Goal: Task Accomplishment & Management: Complete application form

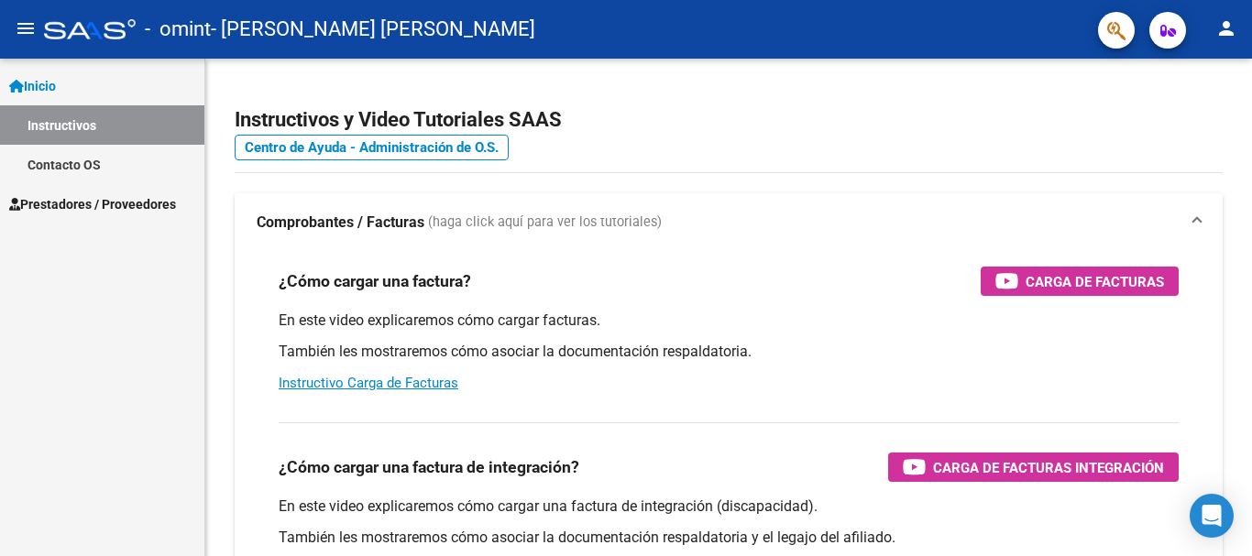
scroll to position [8661, 0]
click at [150, 208] on span "Prestadores / Proveedores" at bounding box center [92, 204] width 167 height 20
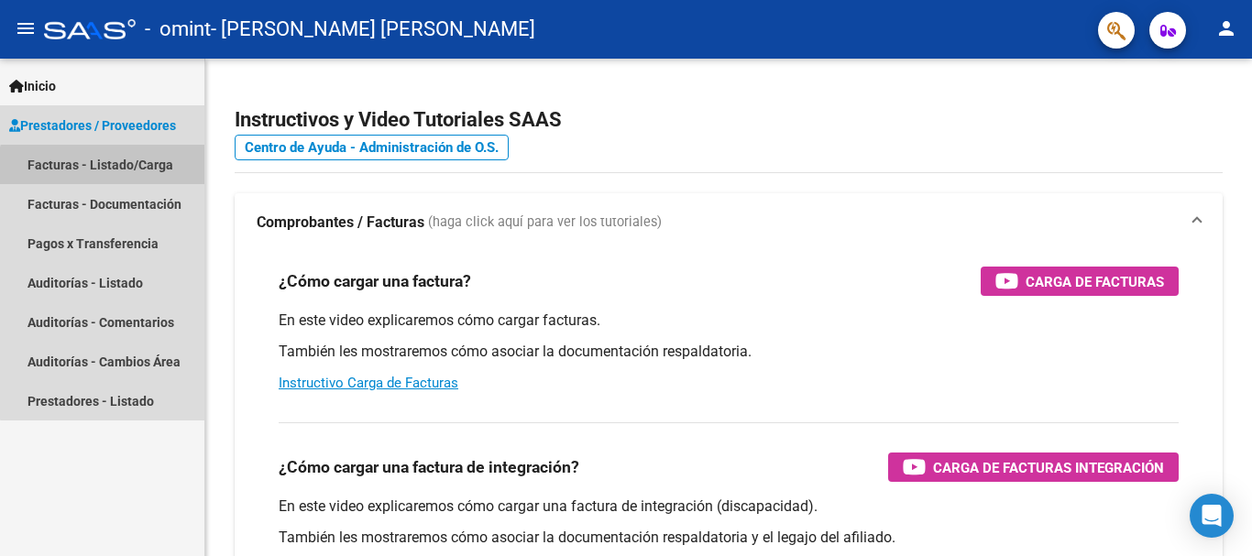
click at [154, 181] on link "Facturas - Listado/Carga" at bounding box center [102, 164] width 204 height 39
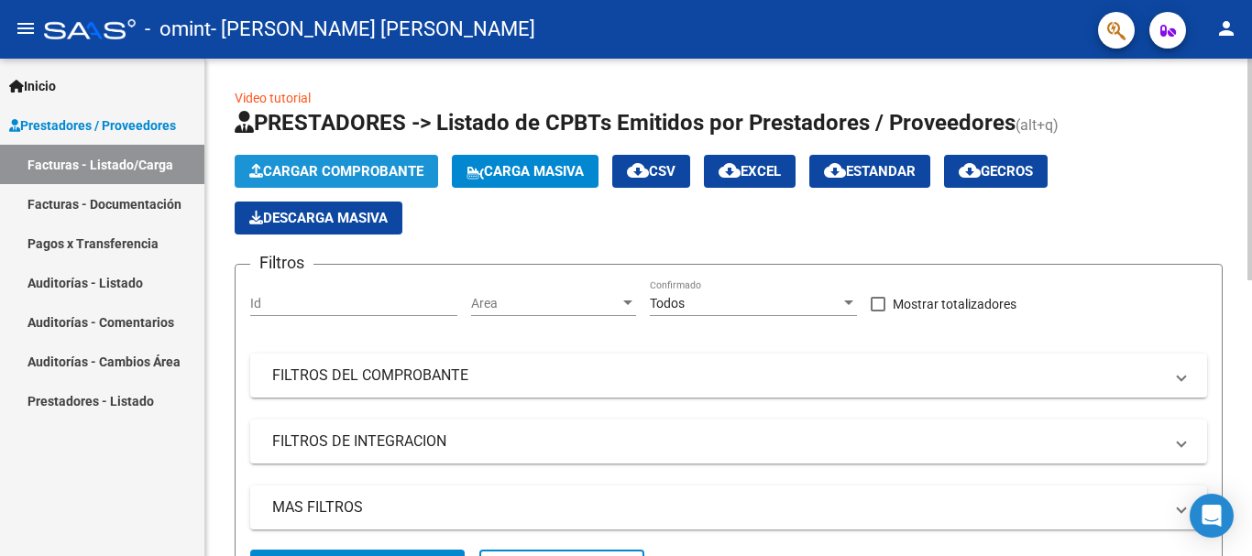
click at [286, 161] on button "Cargar Comprobante" at bounding box center [336, 171] width 203 height 33
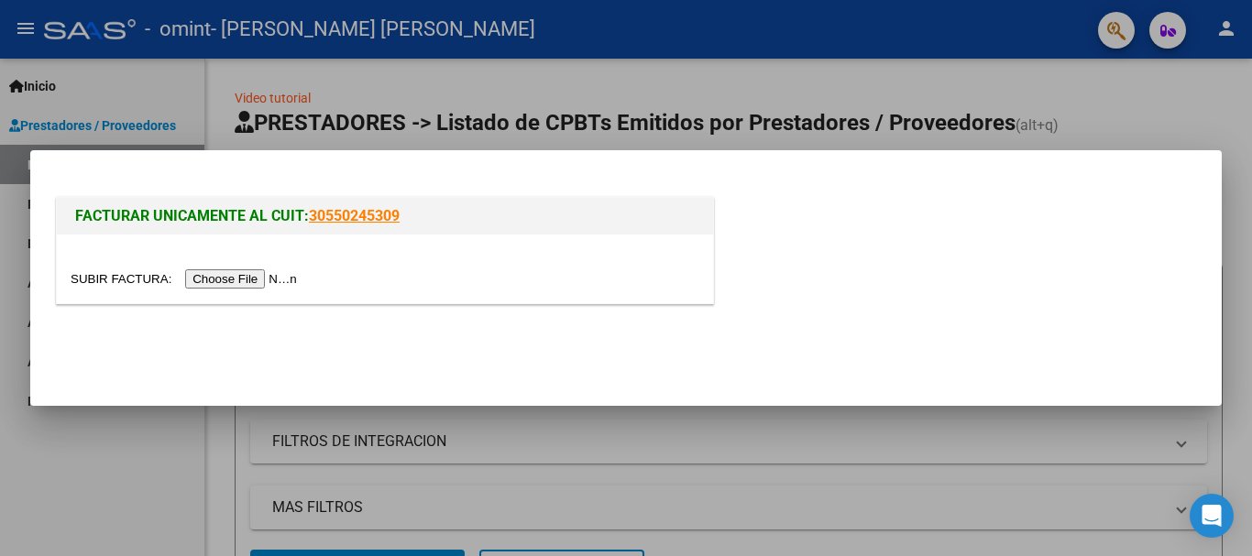
click at [277, 277] on input "file" at bounding box center [187, 278] width 232 height 19
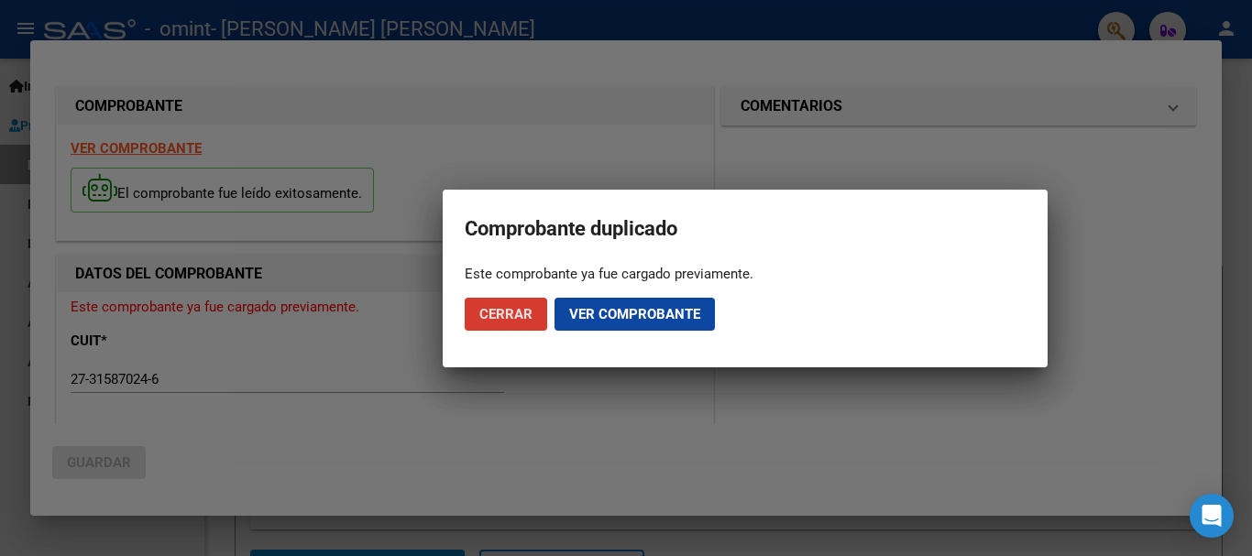
click at [604, 317] on span "Ver comprobante" at bounding box center [634, 314] width 131 height 16
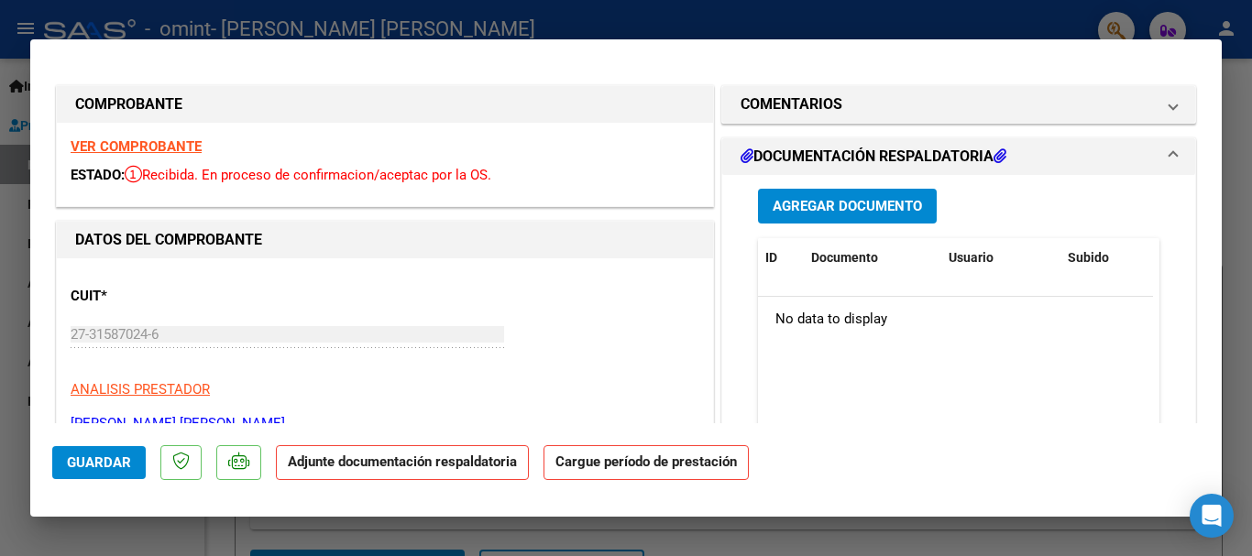
click at [418, 466] on strong "Adjunte documentación respaldatoria" at bounding box center [402, 462] width 229 height 16
click at [852, 204] on span "Agregar Documento" at bounding box center [846, 207] width 149 height 16
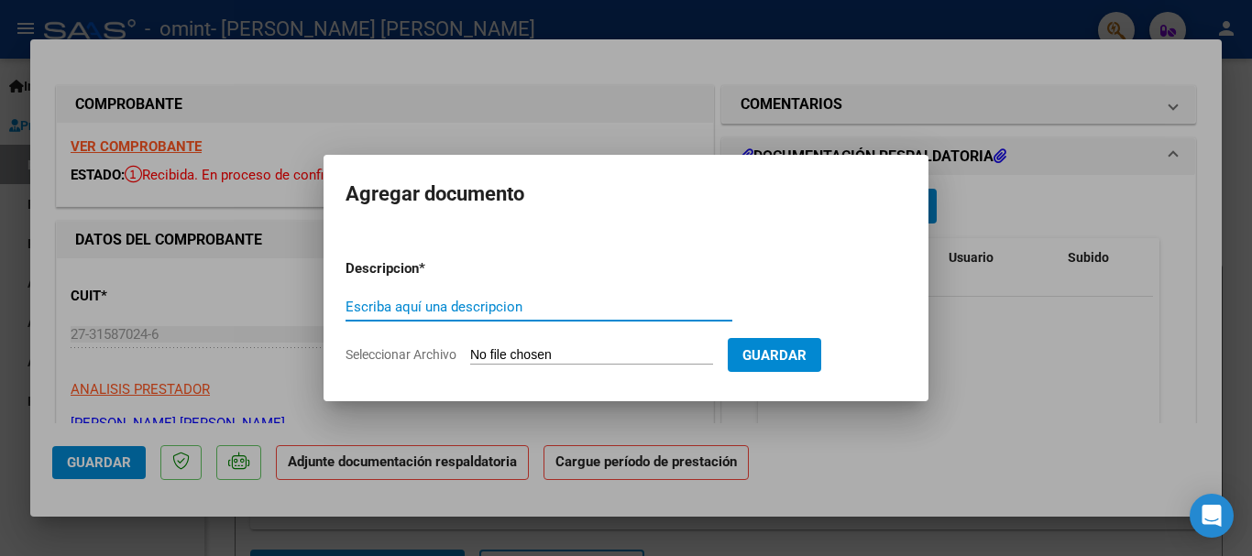
click at [487, 351] on input "Seleccionar Archivo" at bounding box center [591, 355] width 243 height 17
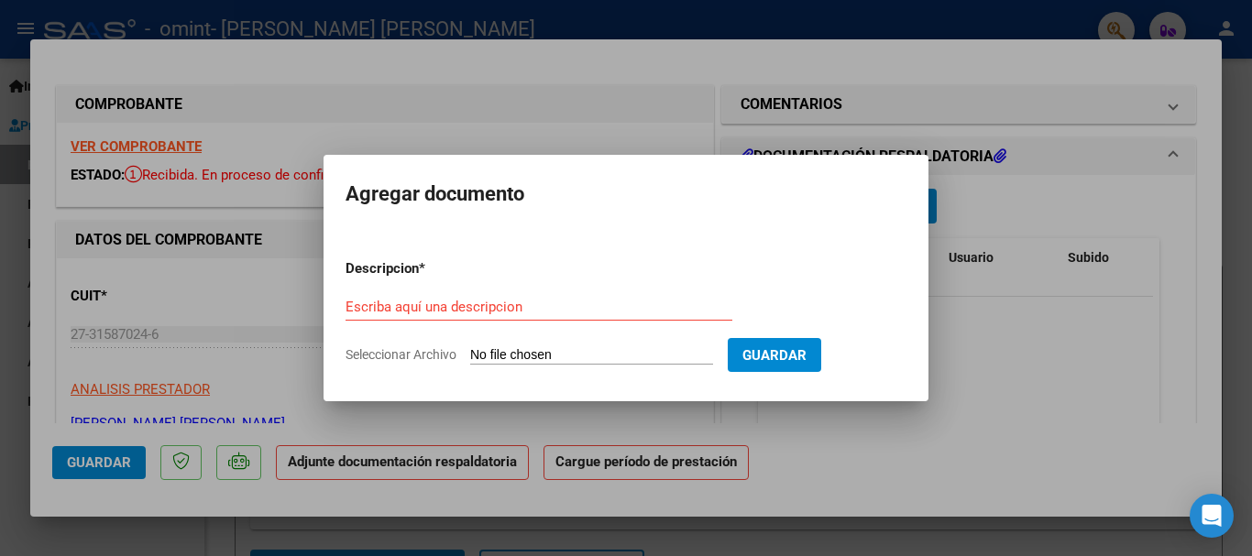
type input "C:\fakepath\KI LP [PERSON_NAME] Septiembre.pdf"
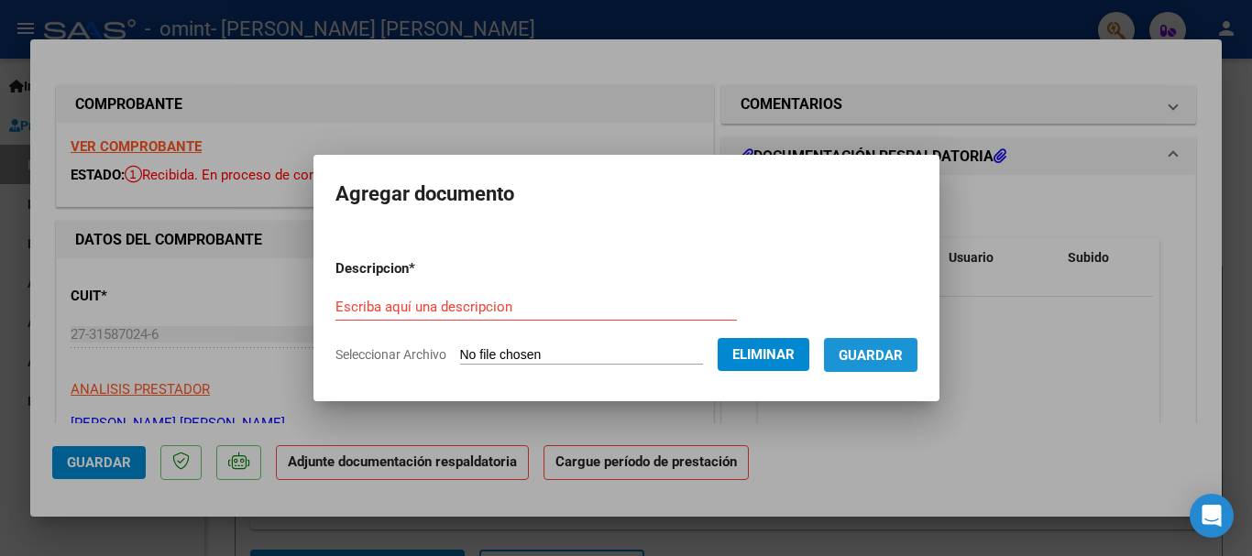
click at [895, 354] on span "Guardar" at bounding box center [870, 355] width 64 height 16
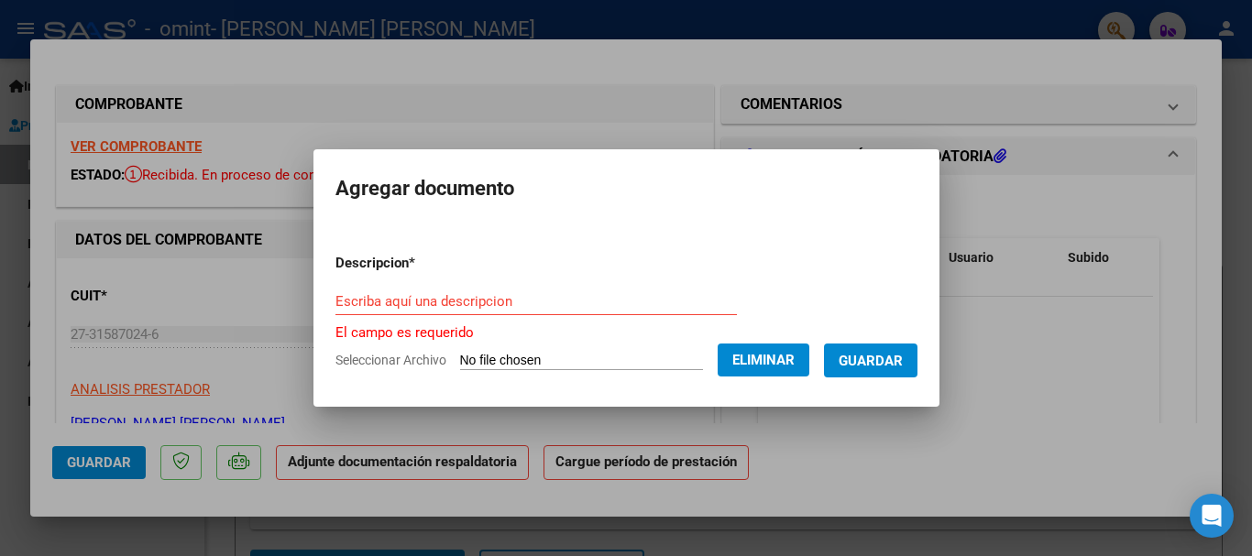
click at [541, 306] on input "Escriba aquí una descripcion" at bounding box center [535, 301] width 401 height 16
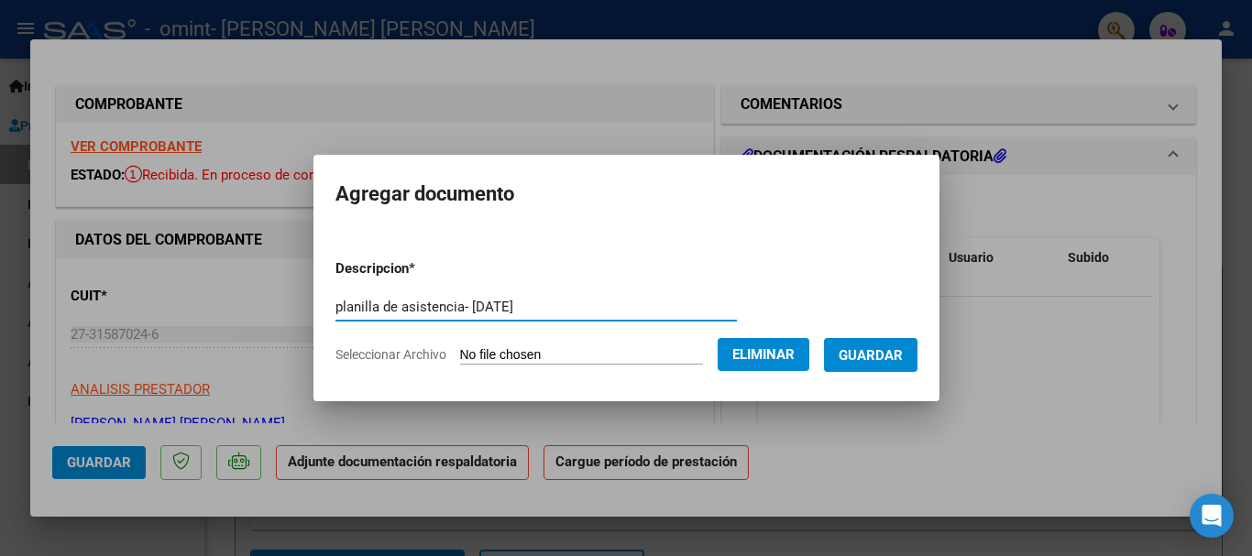
type input "planilla de asistencia- [DATE]"
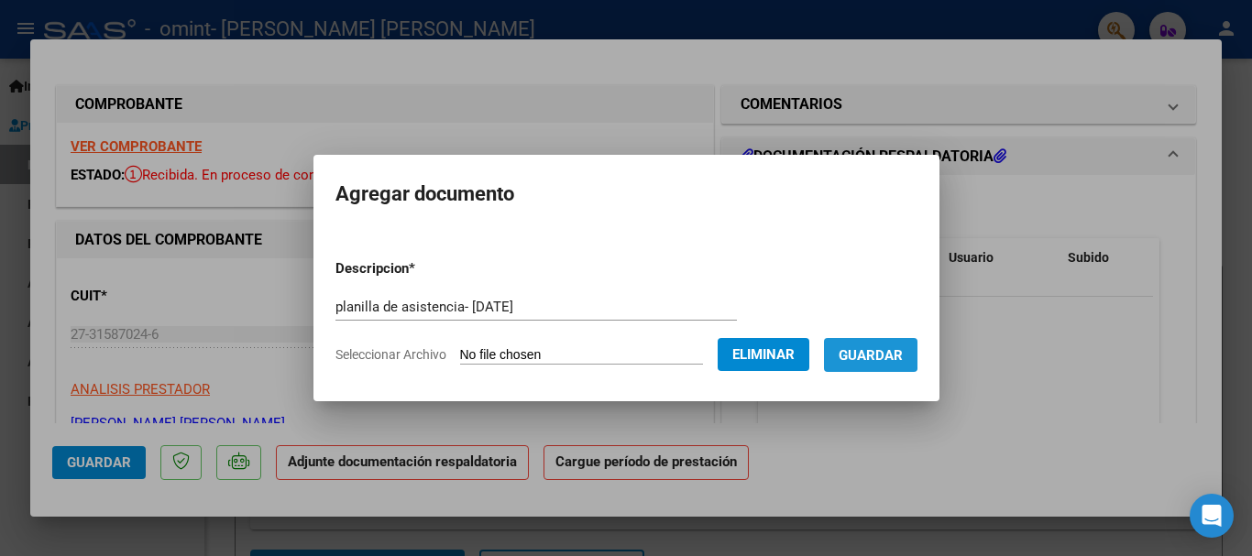
click at [886, 350] on span "Guardar" at bounding box center [870, 355] width 64 height 16
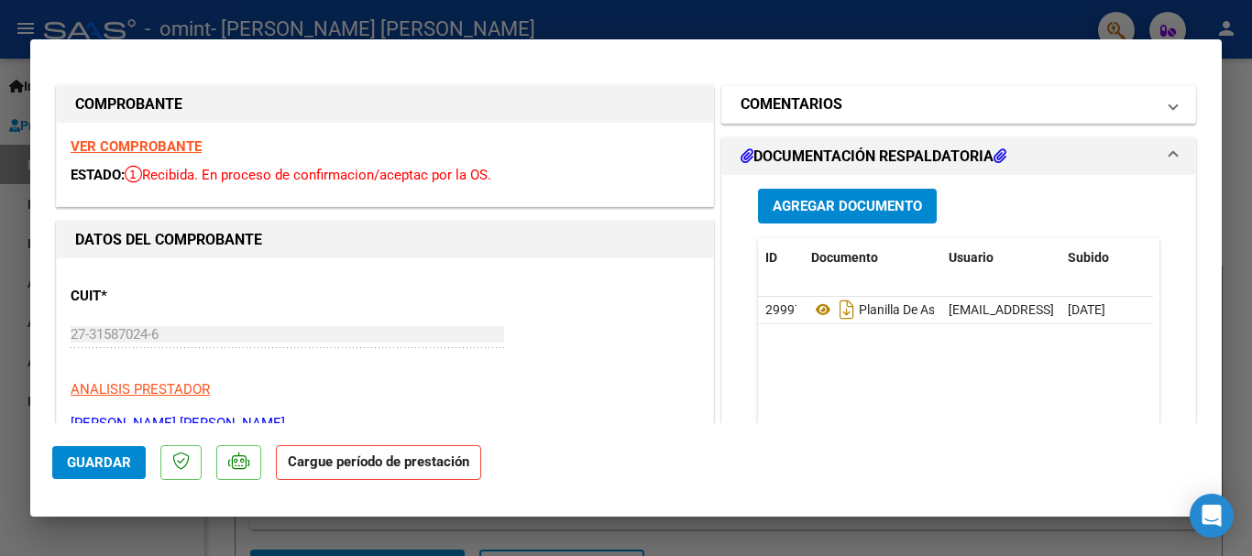
click at [1169, 109] on span at bounding box center [1172, 104] width 7 height 22
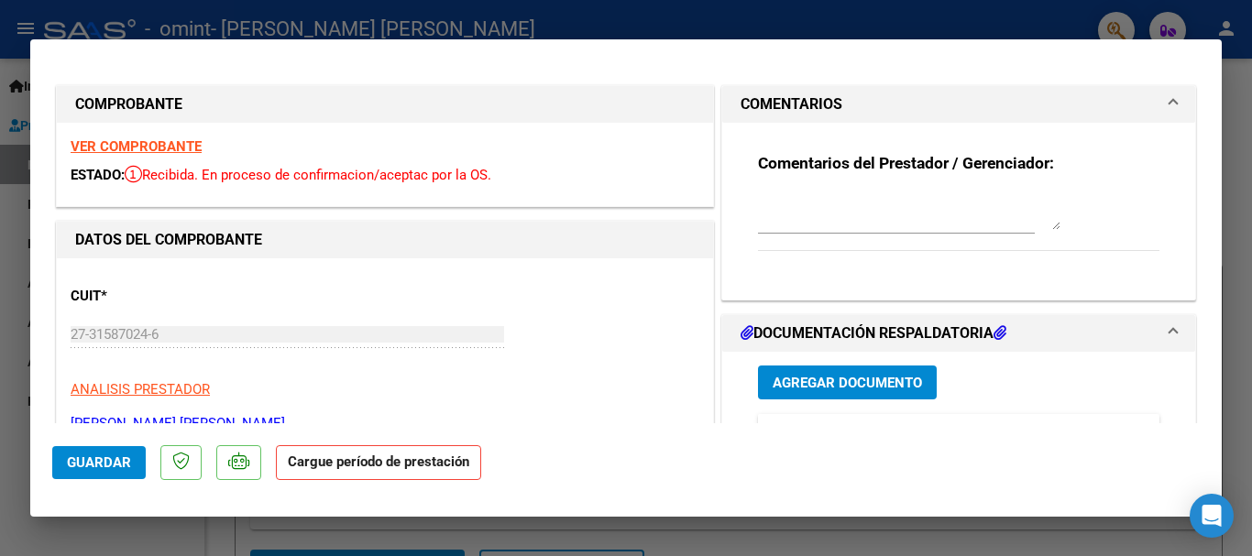
click at [1169, 109] on span at bounding box center [1172, 104] width 7 height 22
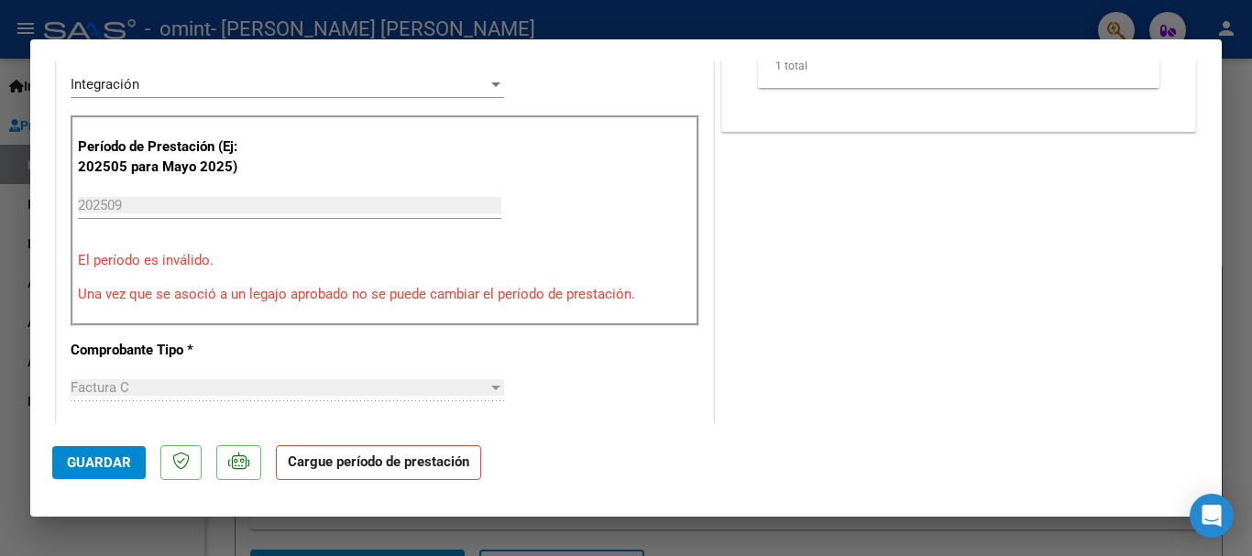
scroll to position [389, 0]
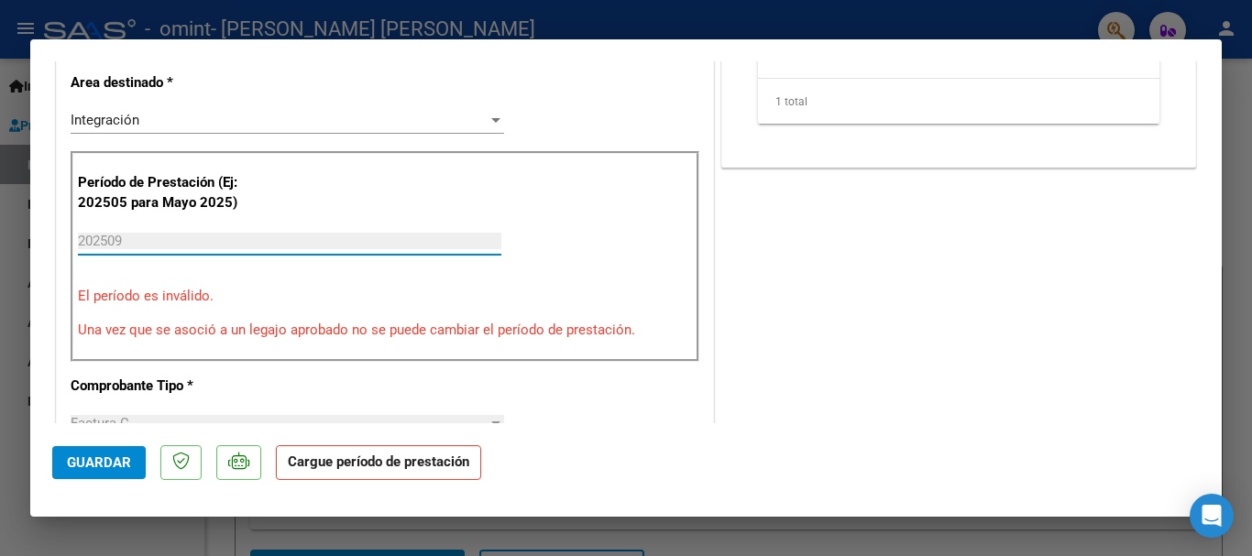
click at [308, 235] on input "202509" at bounding box center [289, 241] width 423 height 16
click at [256, 245] on input "202509" at bounding box center [289, 241] width 423 height 16
click at [345, 467] on strong "Cargue período de prestación" at bounding box center [378, 463] width 205 height 36
click at [307, 268] on div "202509 Ingrese el Período de Prestación como indica el ejemplo" at bounding box center [289, 249] width 423 height 45
click at [120, 474] on button "Guardar" at bounding box center [98, 462] width 93 height 33
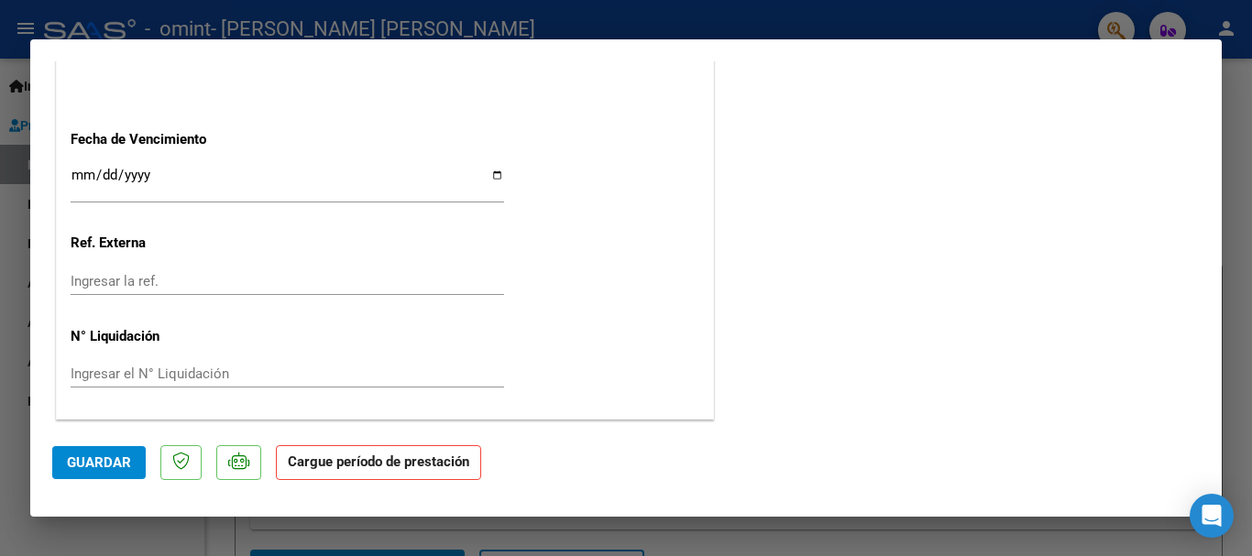
scroll to position [0, 0]
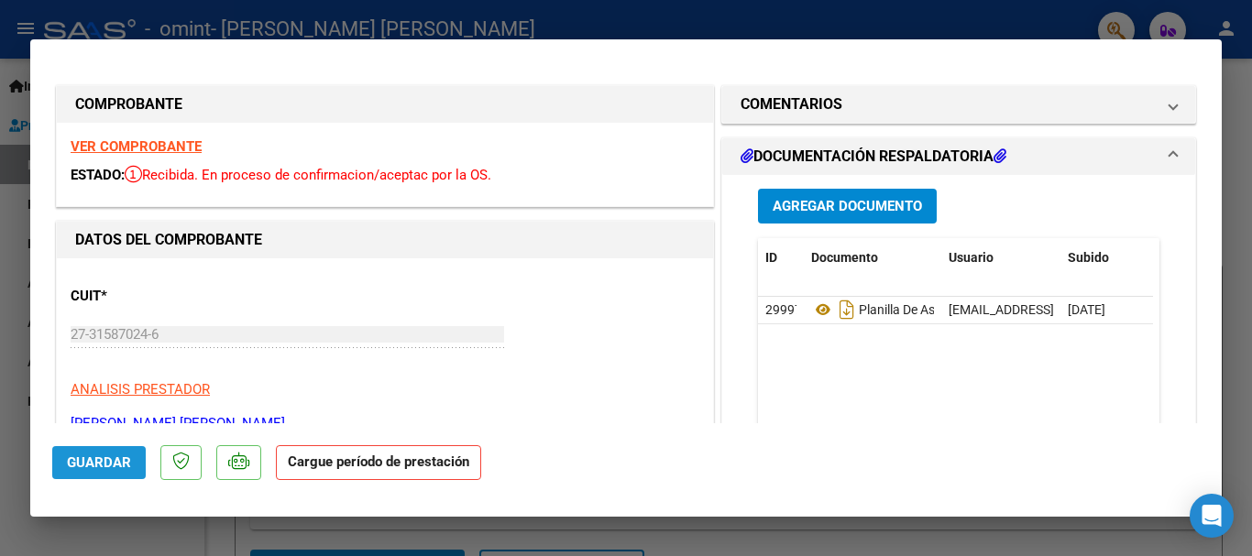
click at [104, 468] on span "Guardar" at bounding box center [99, 462] width 64 height 16
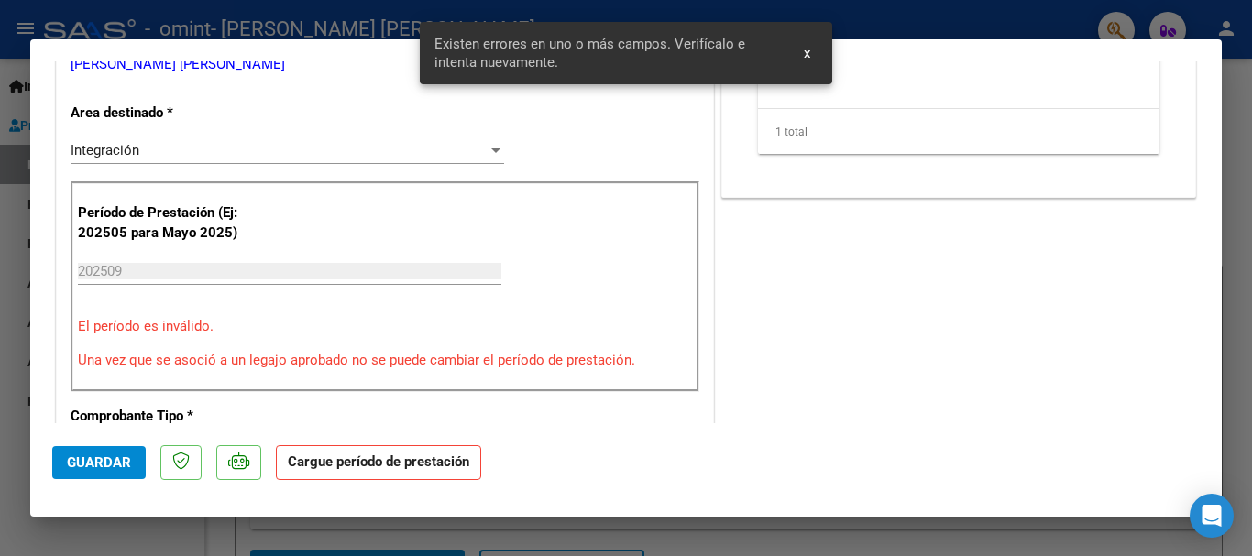
scroll to position [369, 0]
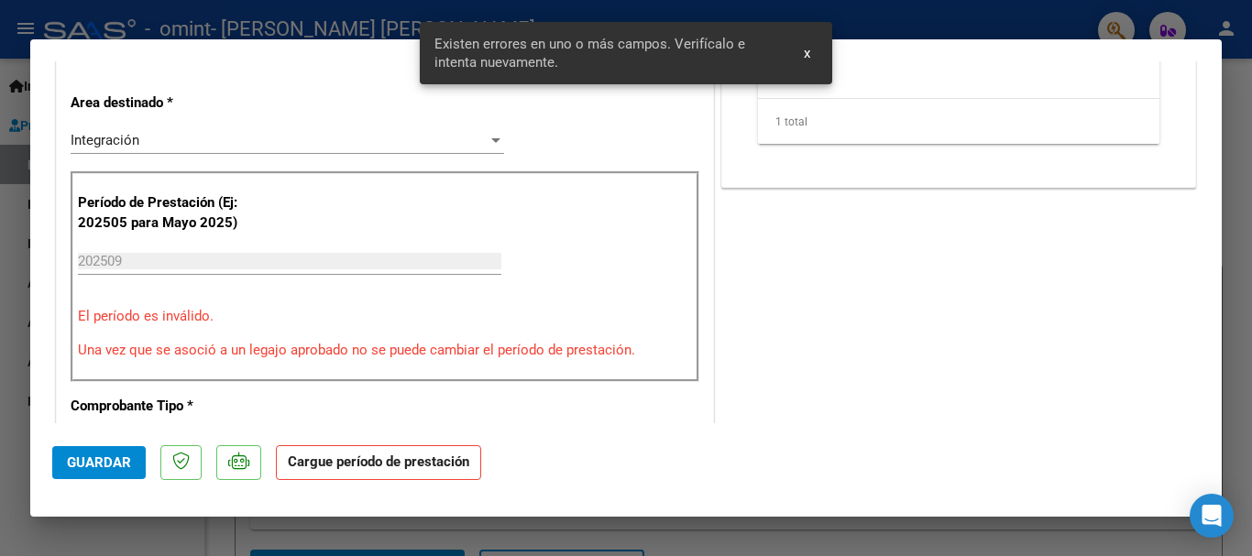
click at [177, 345] on p "Una vez que se asoció a un legajo aprobado no se puede cambiar el período de pr…" at bounding box center [385, 350] width 614 height 21
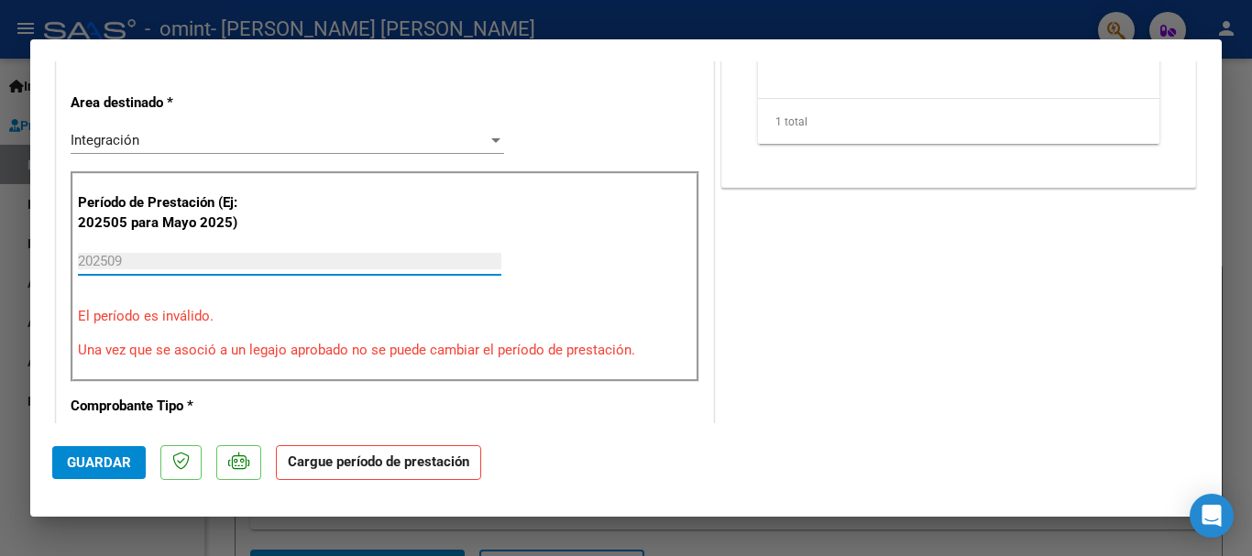
click at [154, 262] on input "202509" at bounding box center [289, 261] width 423 height 16
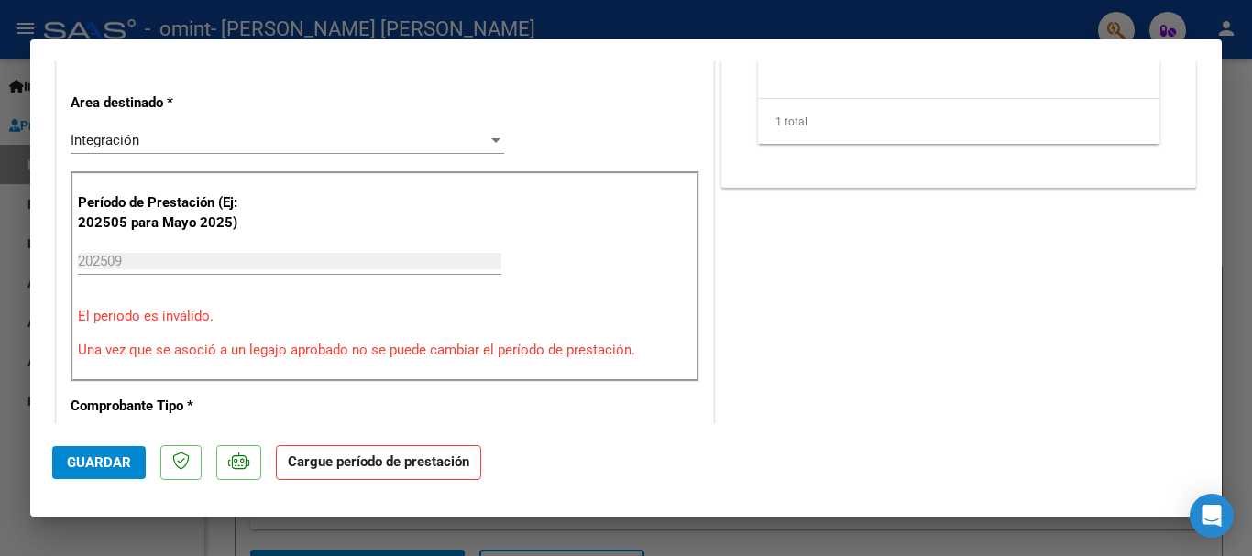
click at [154, 328] on div "Período de Prestación (Ej: 202505 para Mayo 2025) 202509 Ingrese el Período de …" at bounding box center [385, 276] width 629 height 211
click at [108, 465] on span "Guardar" at bounding box center [99, 462] width 64 height 16
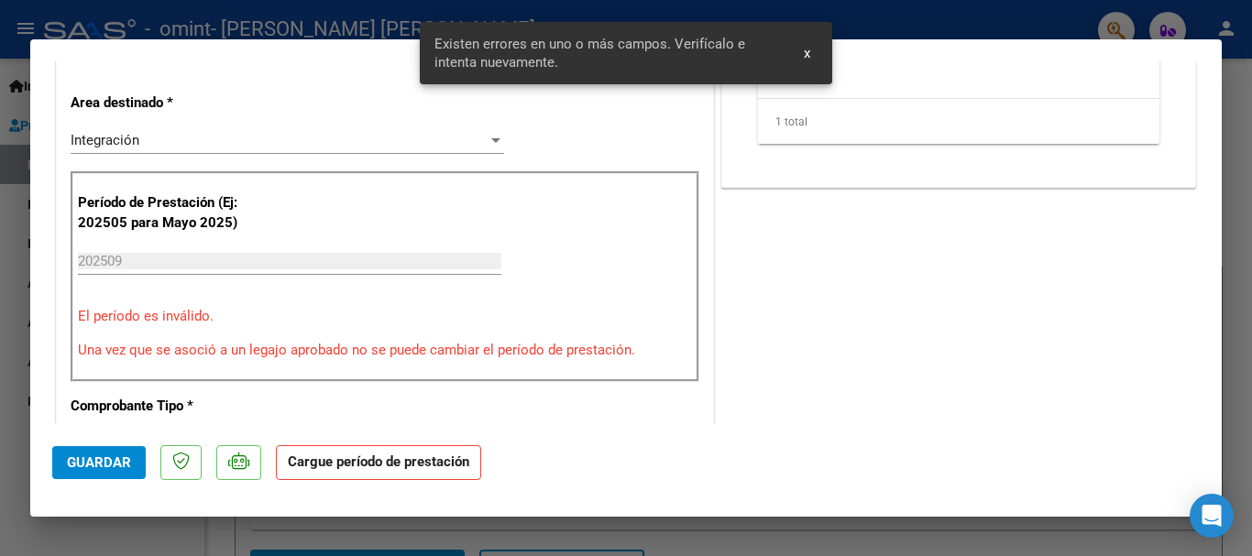
click at [395, 476] on strong "Cargue período de prestación" at bounding box center [378, 463] width 205 height 36
click at [395, 472] on strong "Cargue período de prestación" at bounding box center [378, 463] width 205 height 36
click at [806, 60] on span "x" at bounding box center [807, 53] width 6 height 16
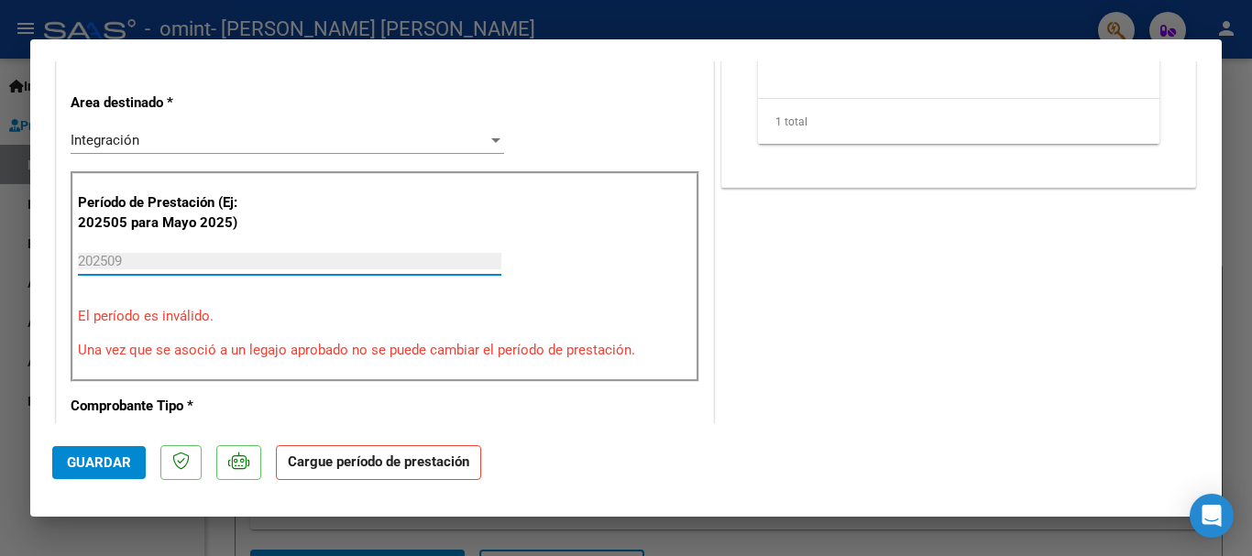
click at [329, 261] on input "202509" at bounding box center [289, 261] width 423 height 16
type textarea "202509"
click at [329, 261] on input "202509" at bounding box center [289, 261] width 423 height 16
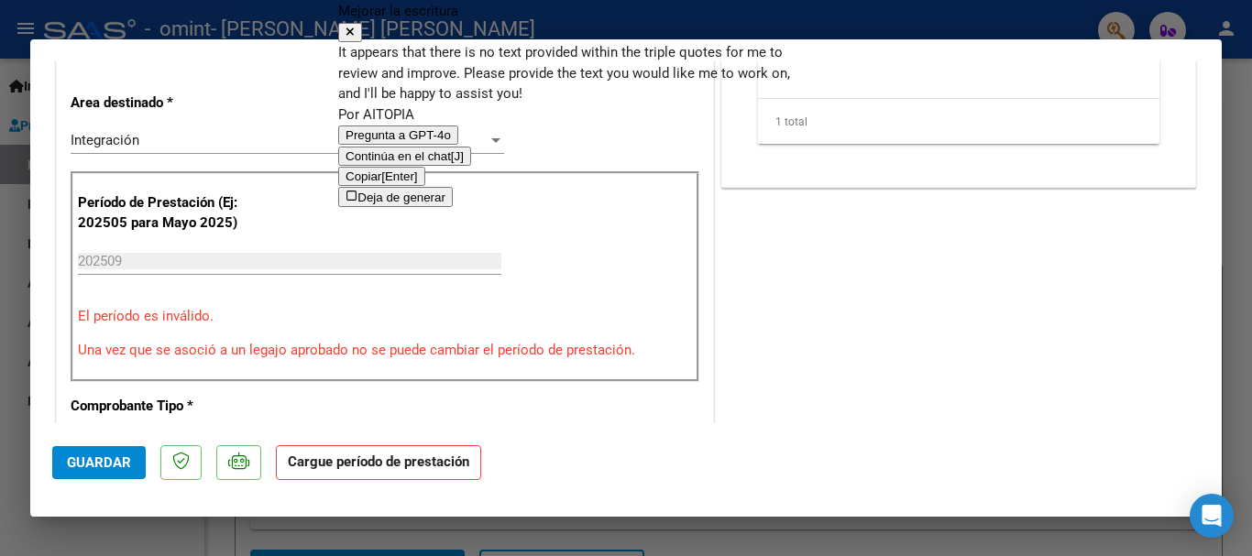
scroll to position [8661, 0]
click at [355, 26] on icon at bounding box center [349, 32] width 9 height 12
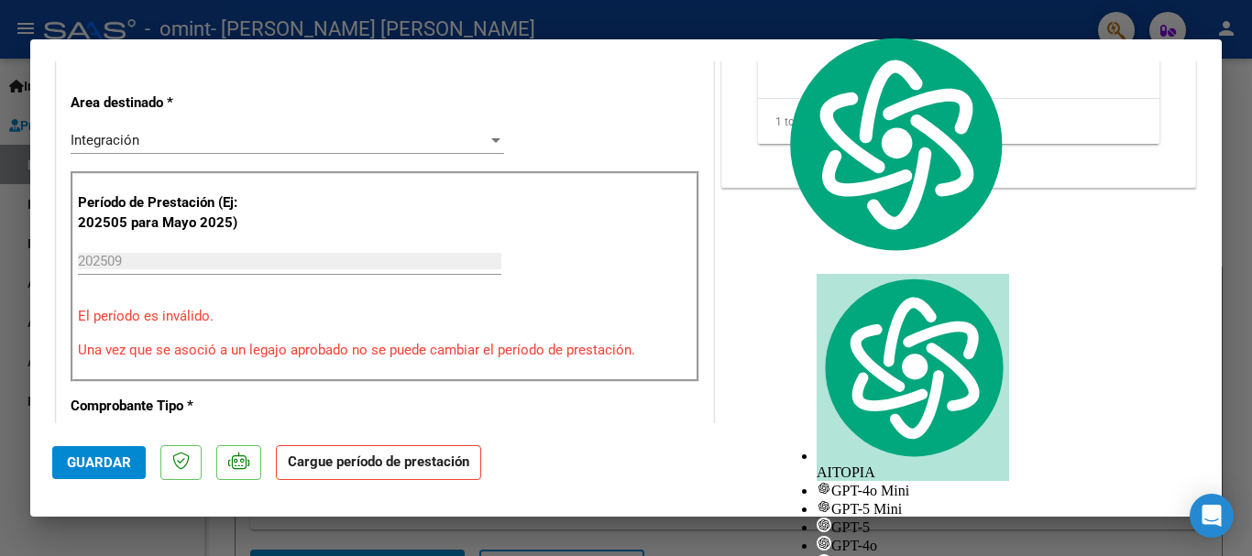
click at [476, 356] on p "Una vez que se asoció a un legajo aprobado no se puede cambiar el período de pr…" at bounding box center [385, 350] width 614 height 21
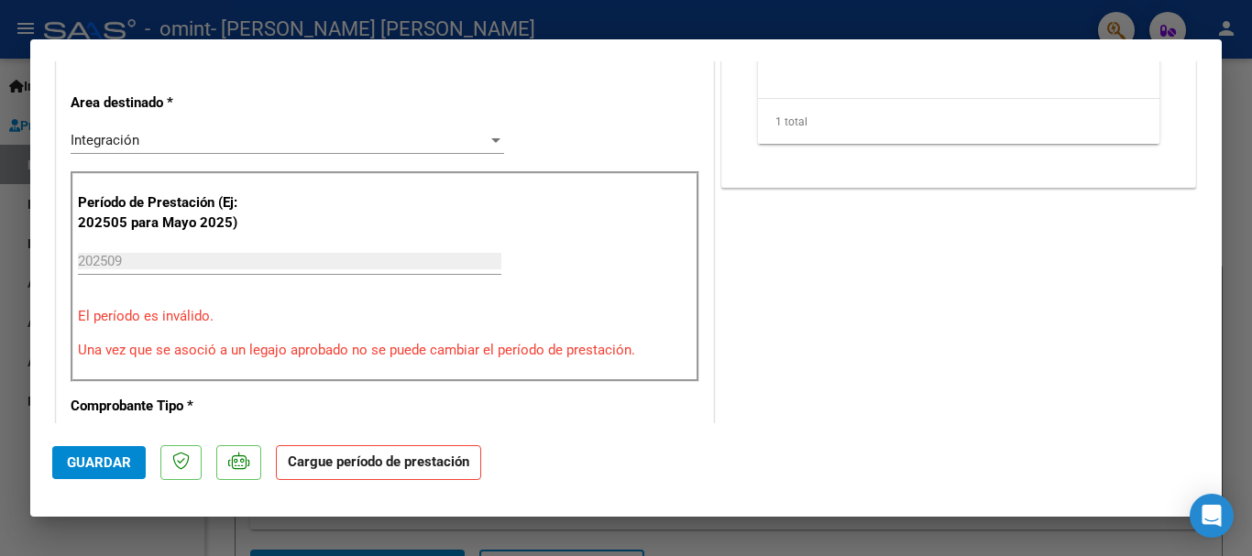
click at [419, 465] on strong "Cargue período de prestación" at bounding box center [378, 463] width 205 height 36
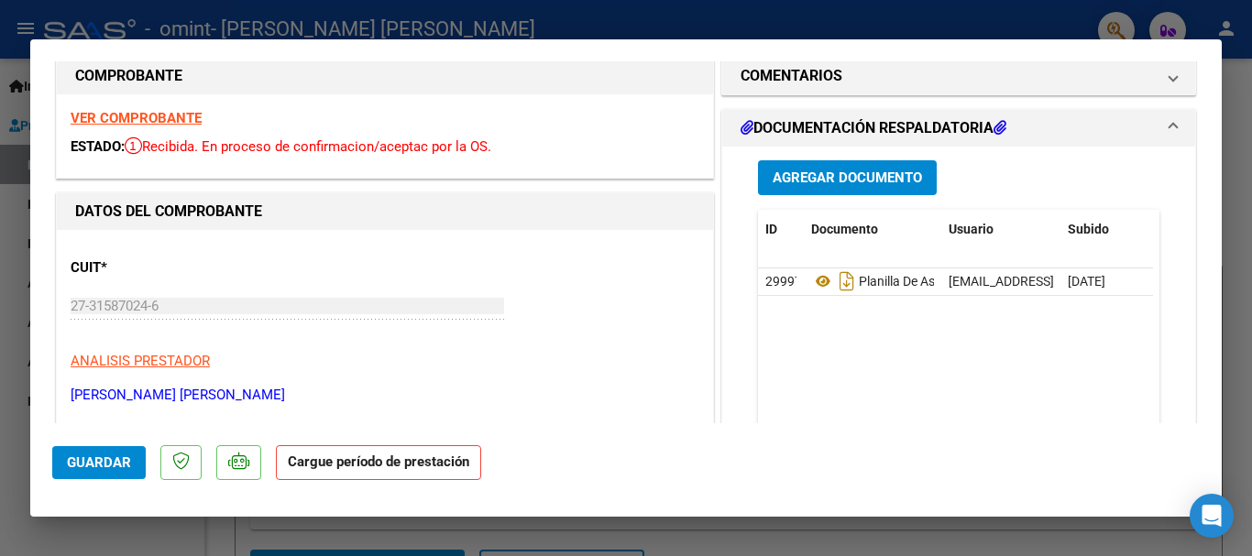
scroll to position [0, 0]
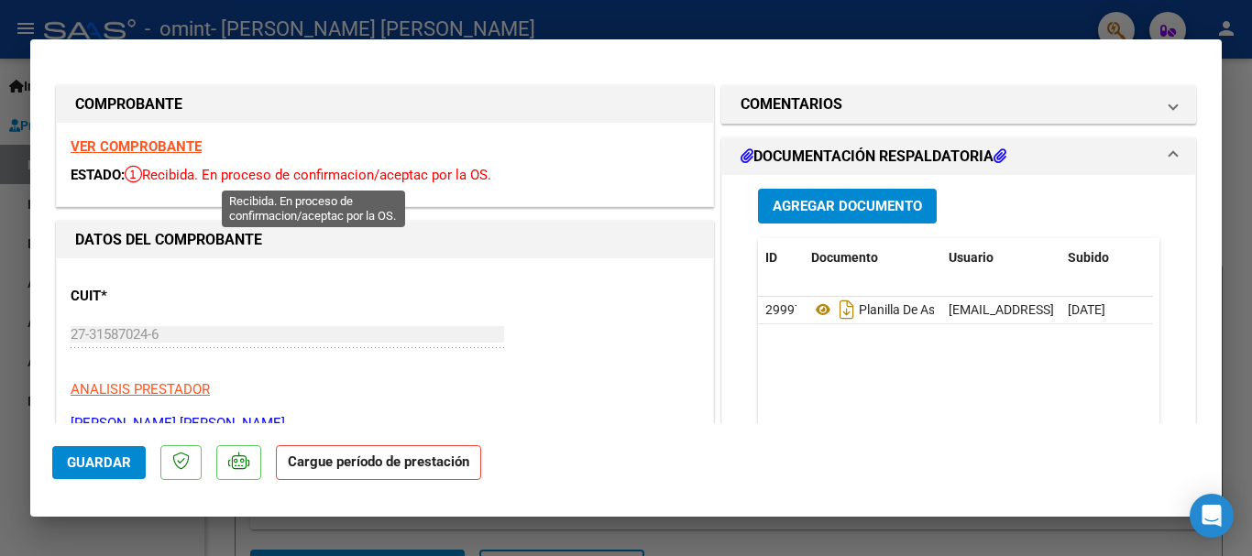
click at [191, 176] on span "Recibida. En proceso de confirmacion/aceptac por la OS." at bounding box center [308, 175] width 367 height 16
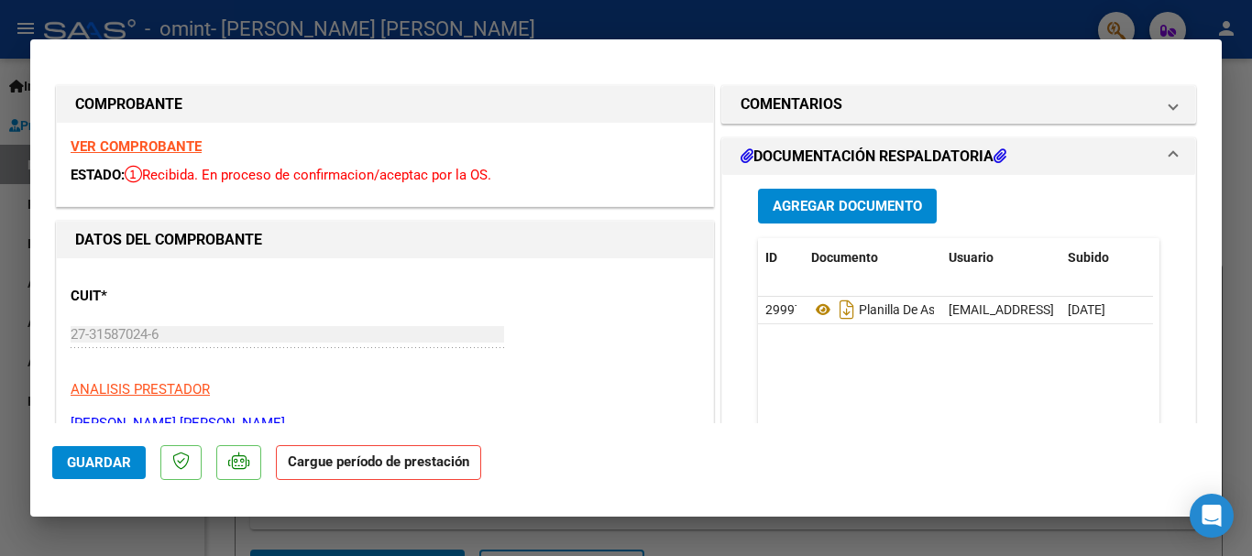
click at [169, 148] on strong "VER COMPROBANTE" at bounding box center [136, 146] width 131 height 16
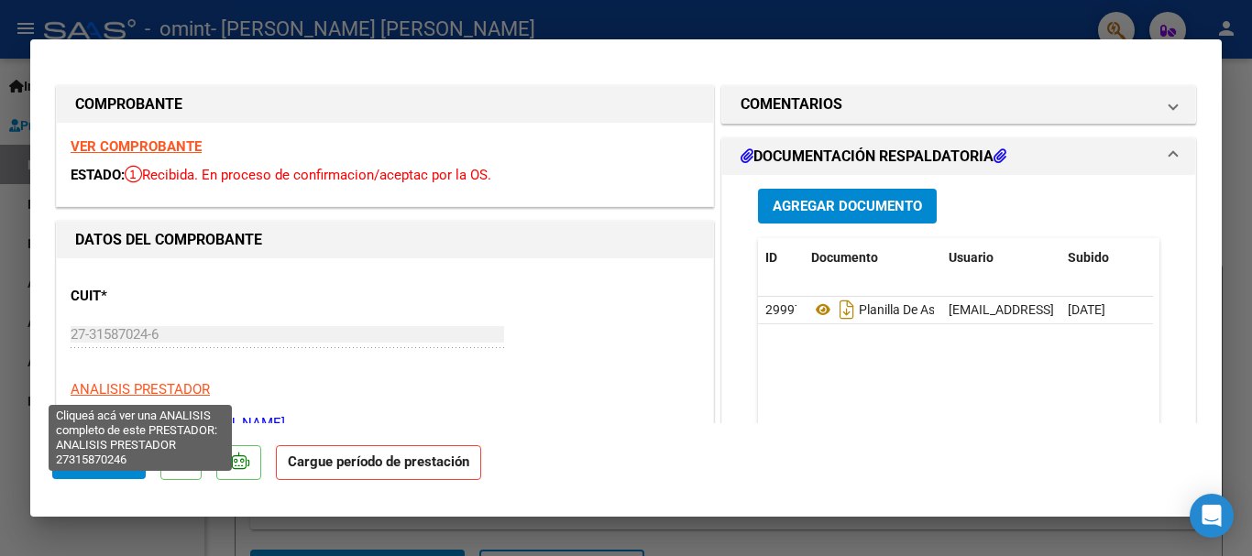
click at [158, 392] on span "ANALISIS PRESTADOR" at bounding box center [140, 389] width 139 height 16
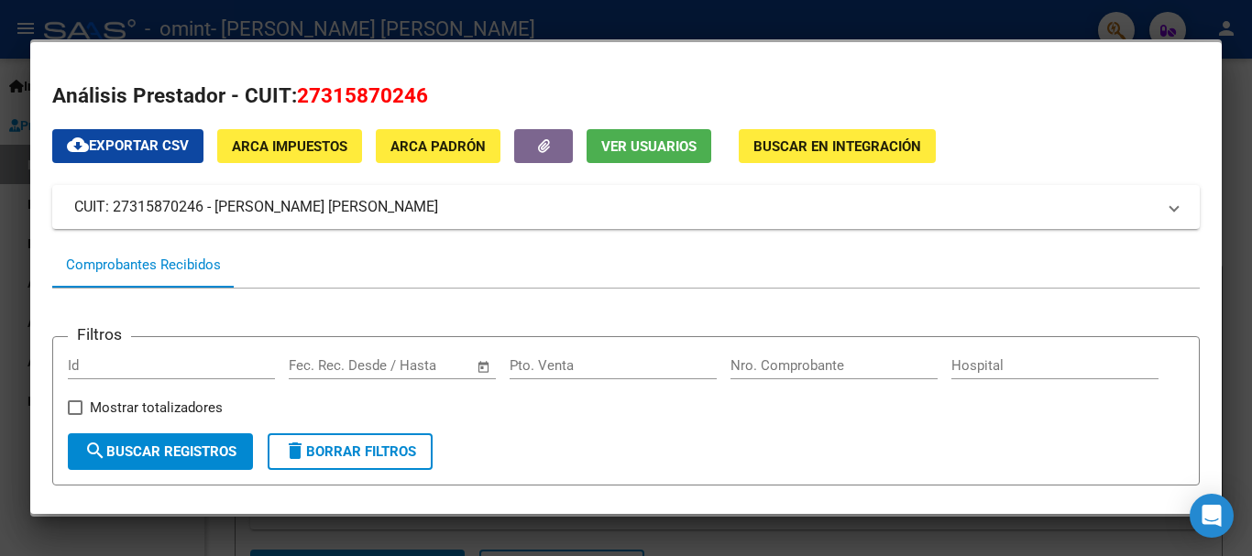
click at [1233, 62] on div at bounding box center [626, 278] width 1252 height 556
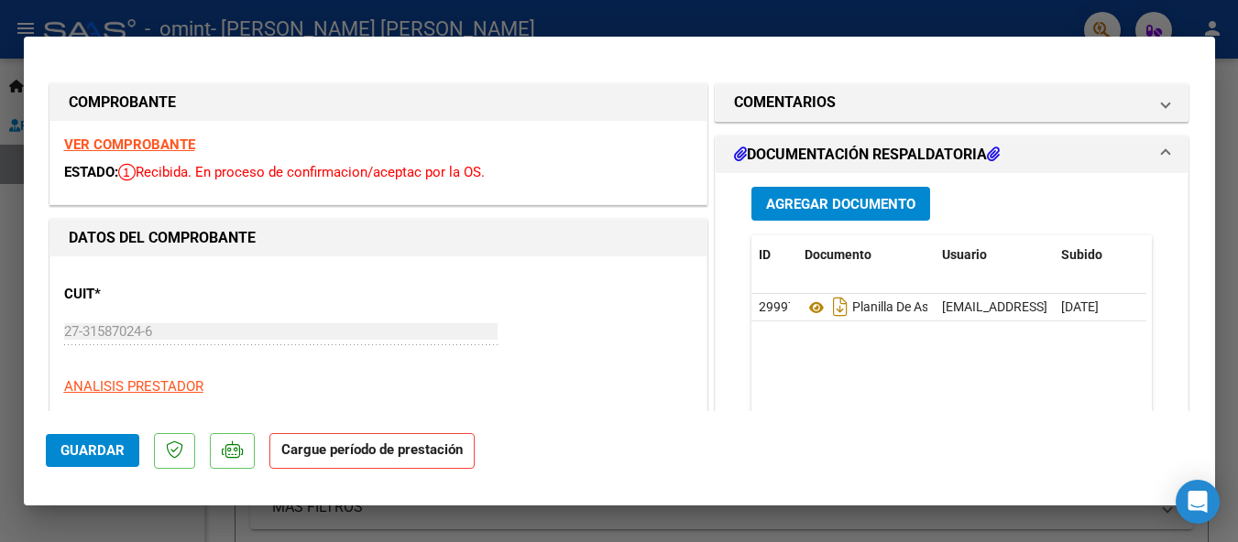
scroll to position [14, 0]
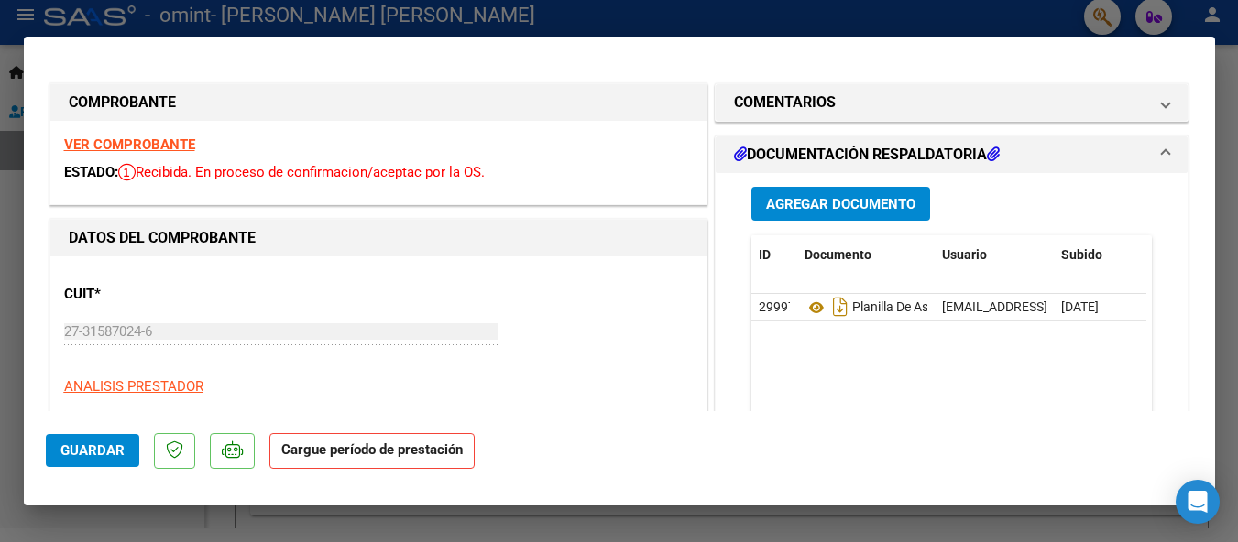
click at [373, 460] on strong "Cargue período de prestación" at bounding box center [371, 451] width 205 height 36
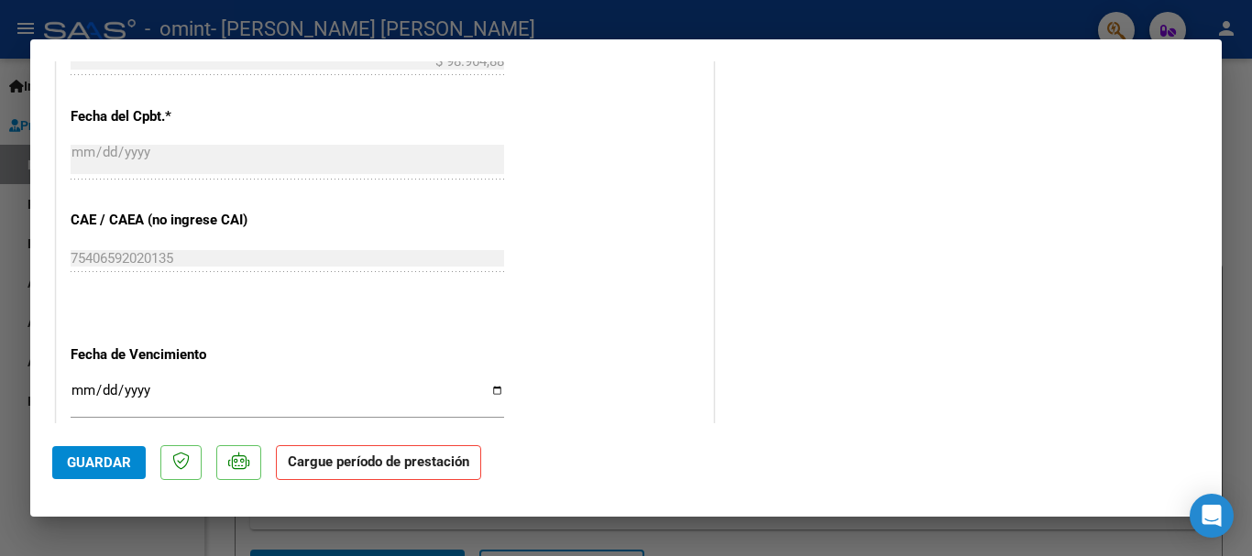
scroll to position [1245, 0]
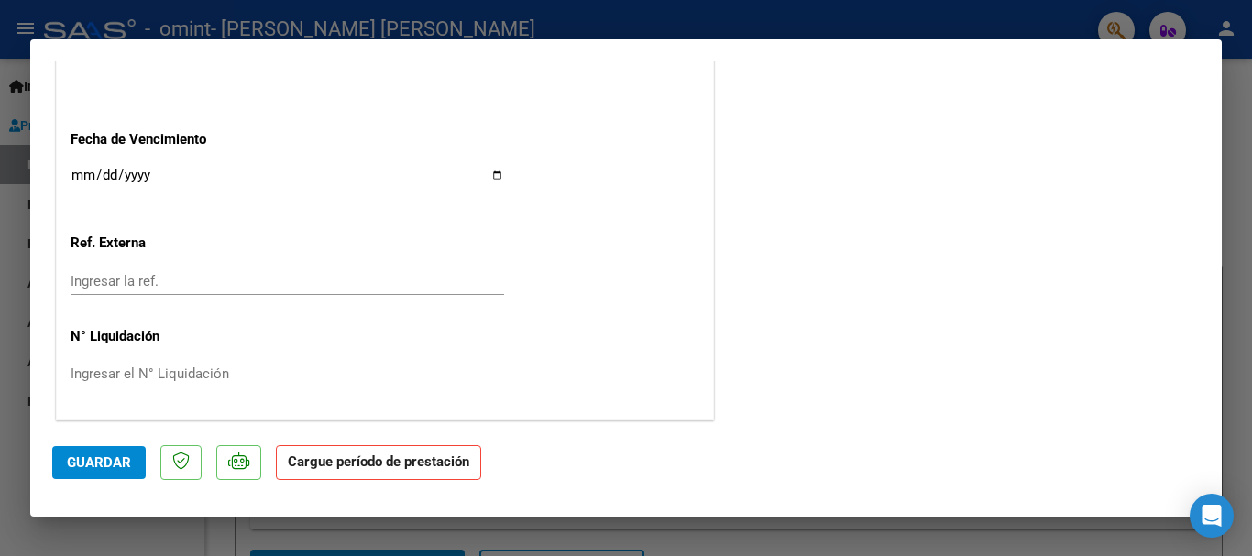
click at [356, 469] on strong "Cargue período de prestación" at bounding box center [378, 463] width 205 height 36
click at [118, 462] on span "Guardar" at bounding box center [99, 462] width 64 height 16
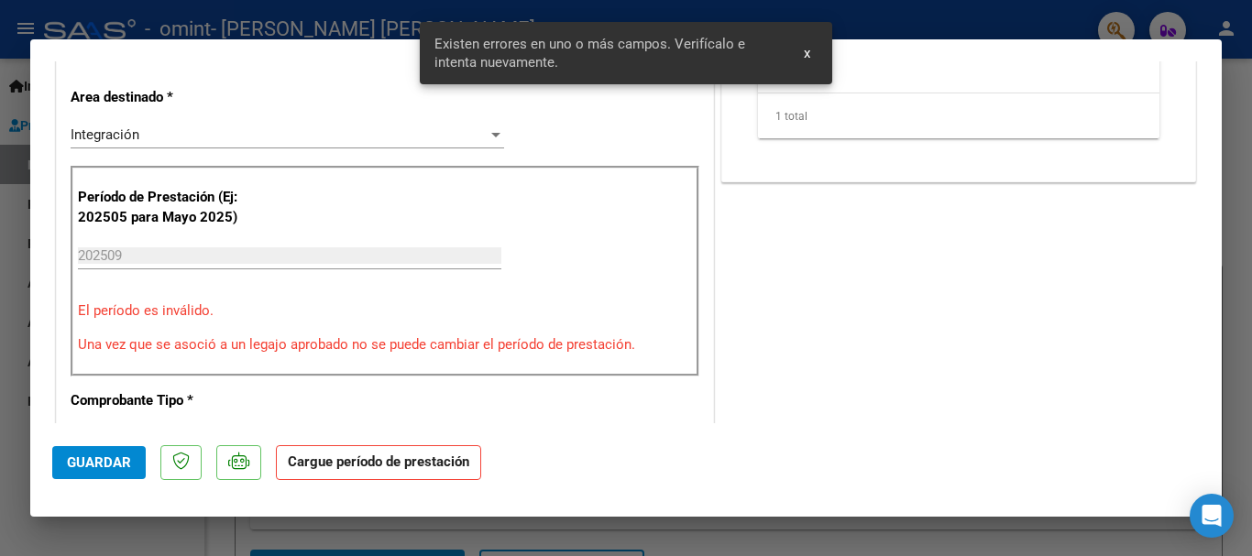
scroll to position [369, 0]
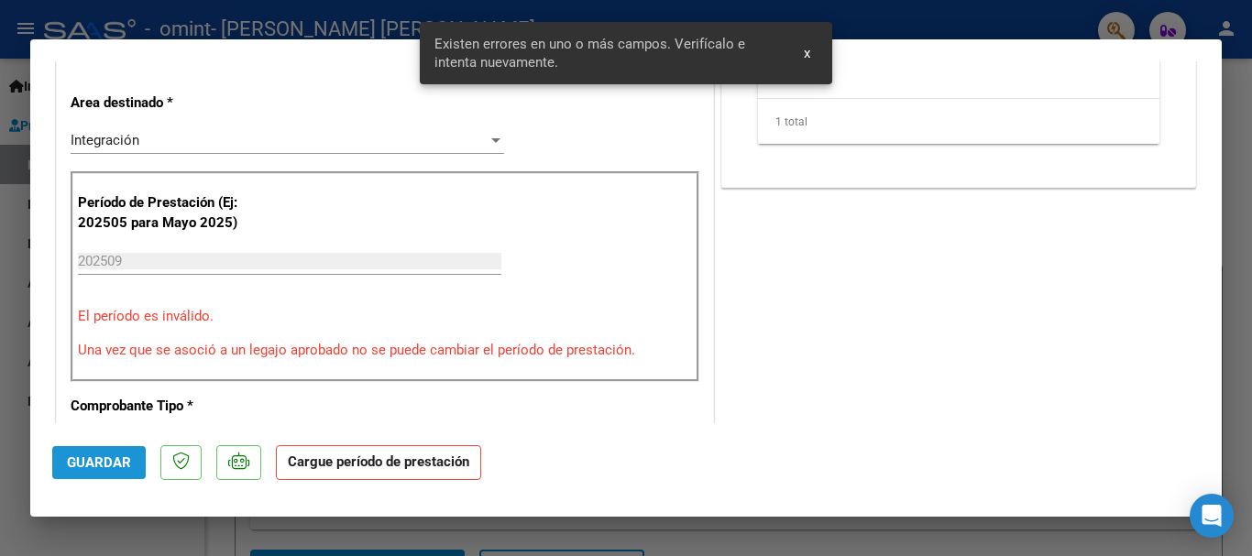
click at [118, 462] on span "Guardar" at bounding box center [99, 462] width 64 height 16
click at [804, 59] on span "x" at bounding box center [807, 53] width 6 height 16
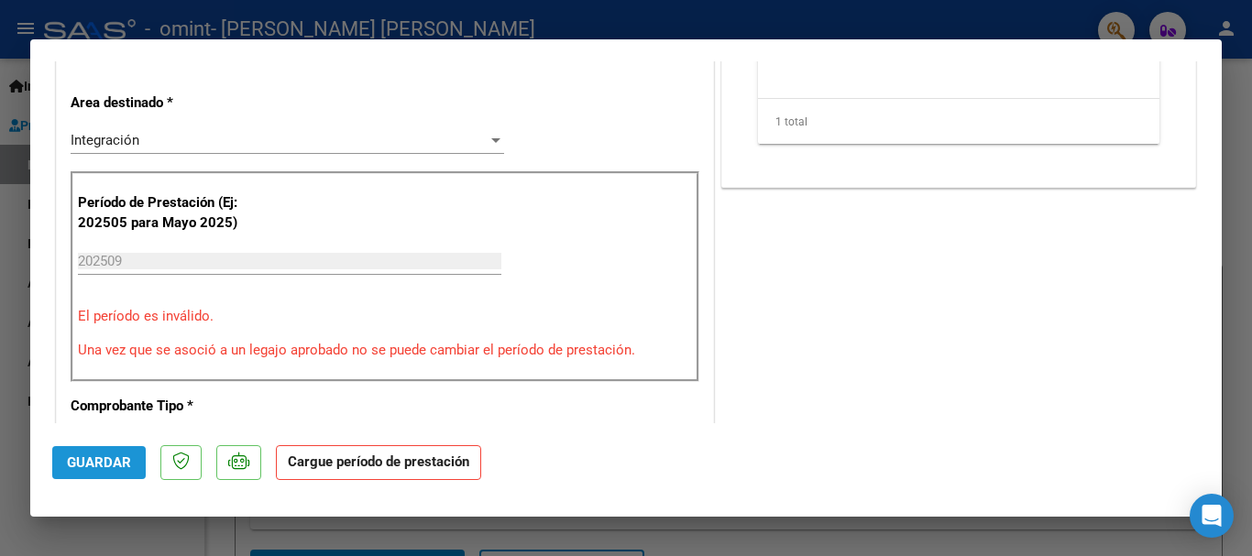
click at [121, 470] on span "Guardar" at bounding box center [99, 462] width 64 height 16
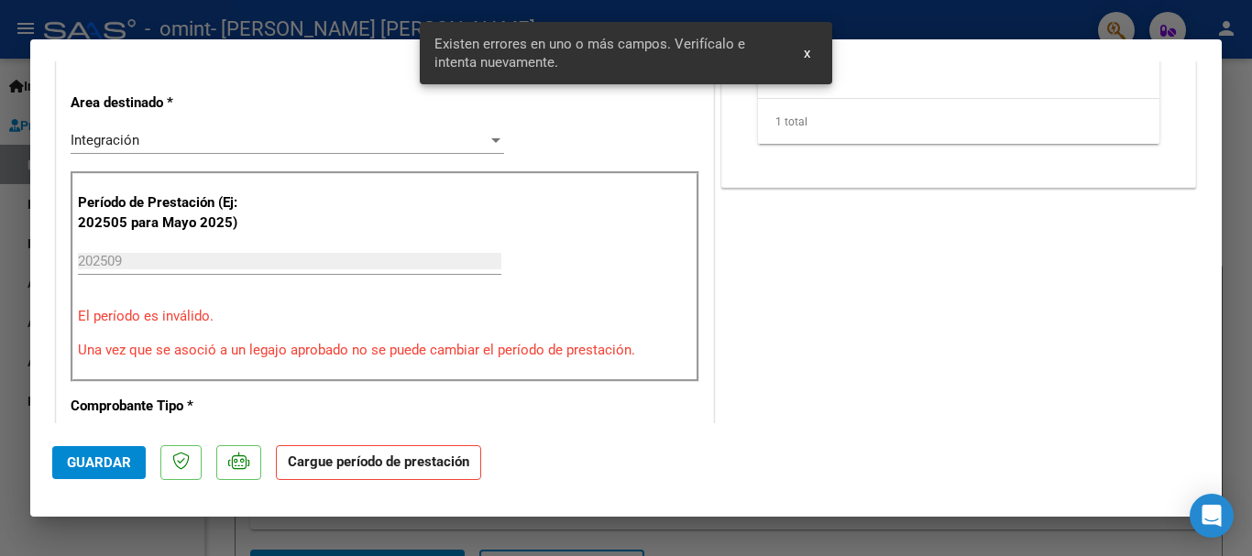
click at [1251, 225] on div at bounding box center [626, 278] width 1252 height 556
type input "$ 0,00"
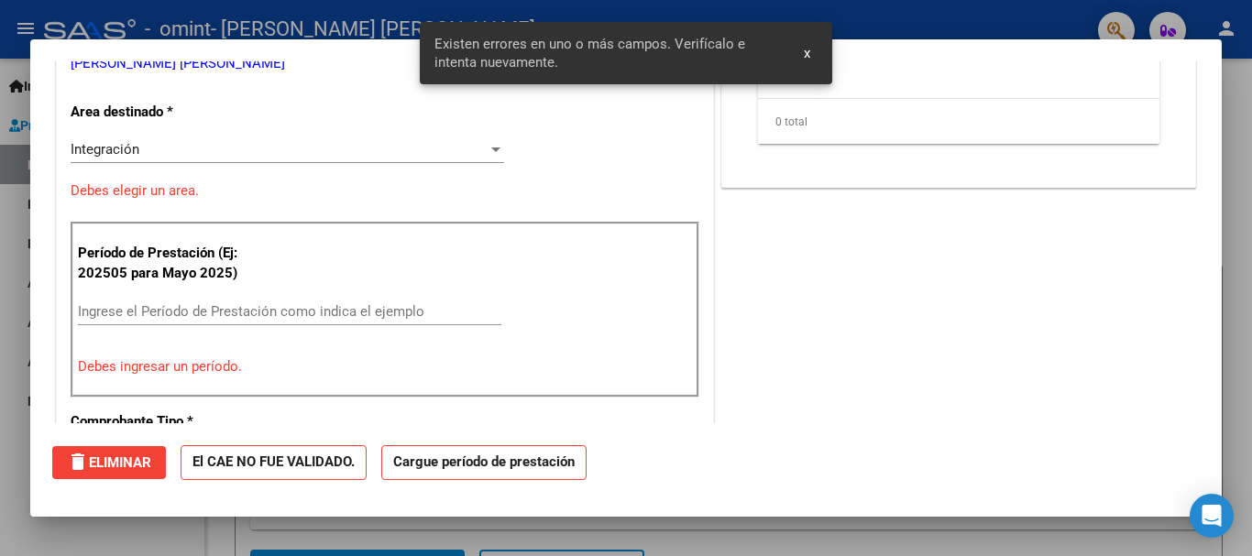
scroll to position [378, 0]
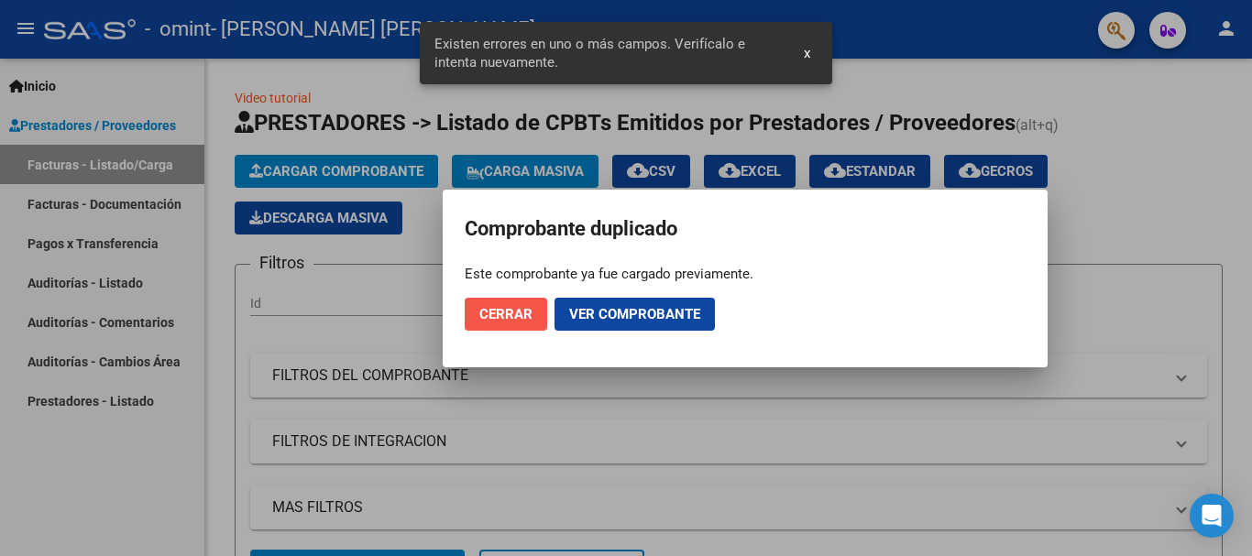
click at [515, 314] on span "Cerrar" at bounding box center [505, 314] width 53 height 16
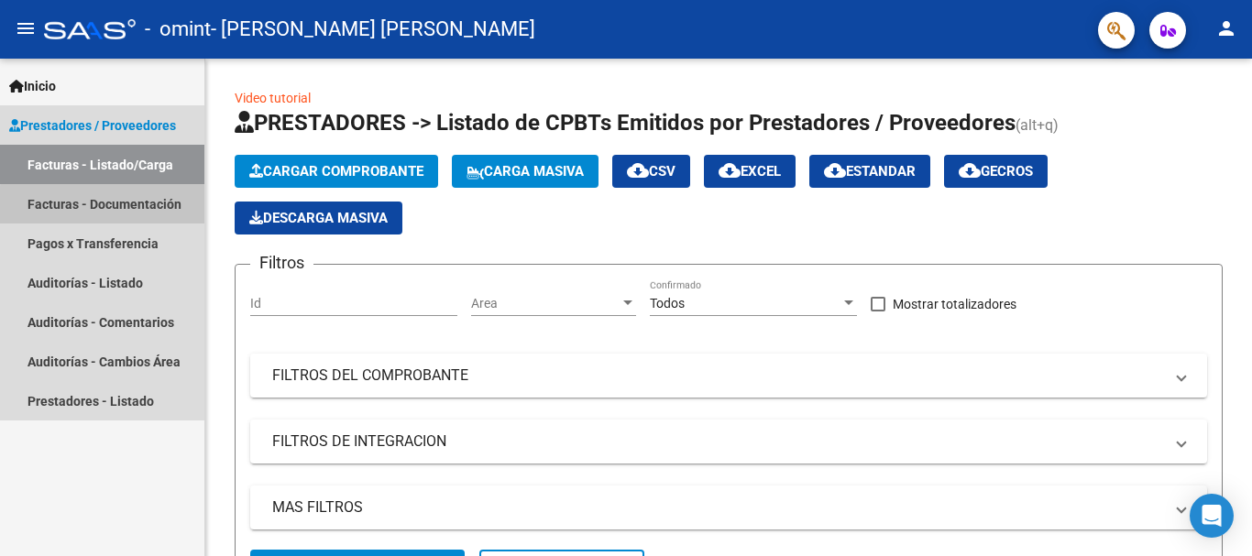
click at [148, 208] on link "Facturas - Documentación" at bounding box center [102, 203] width 204 height 39
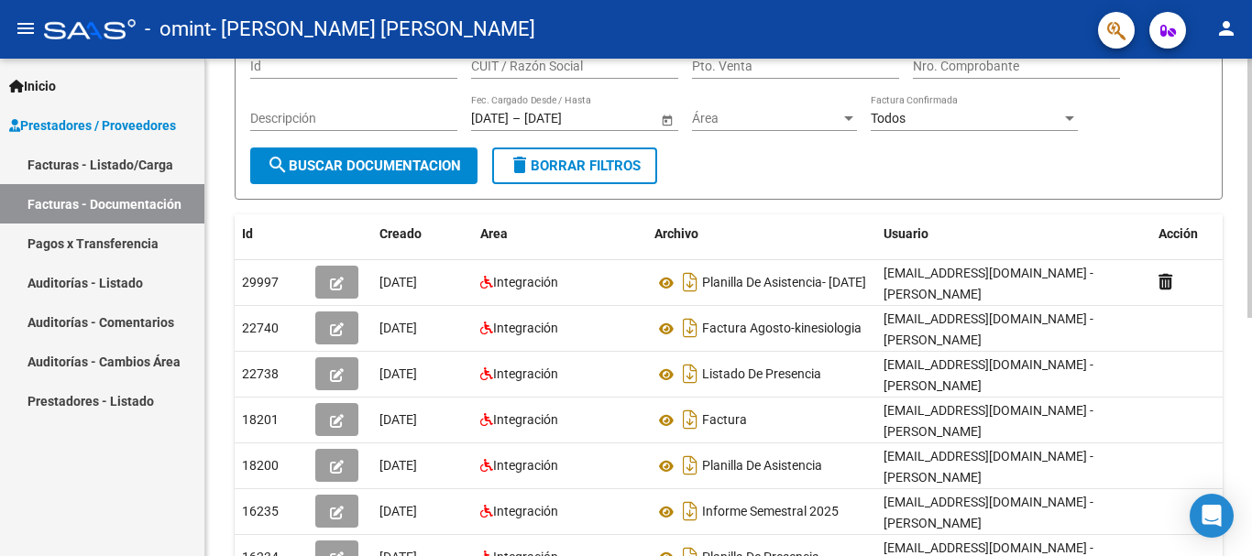
scroll to position [164, 0]
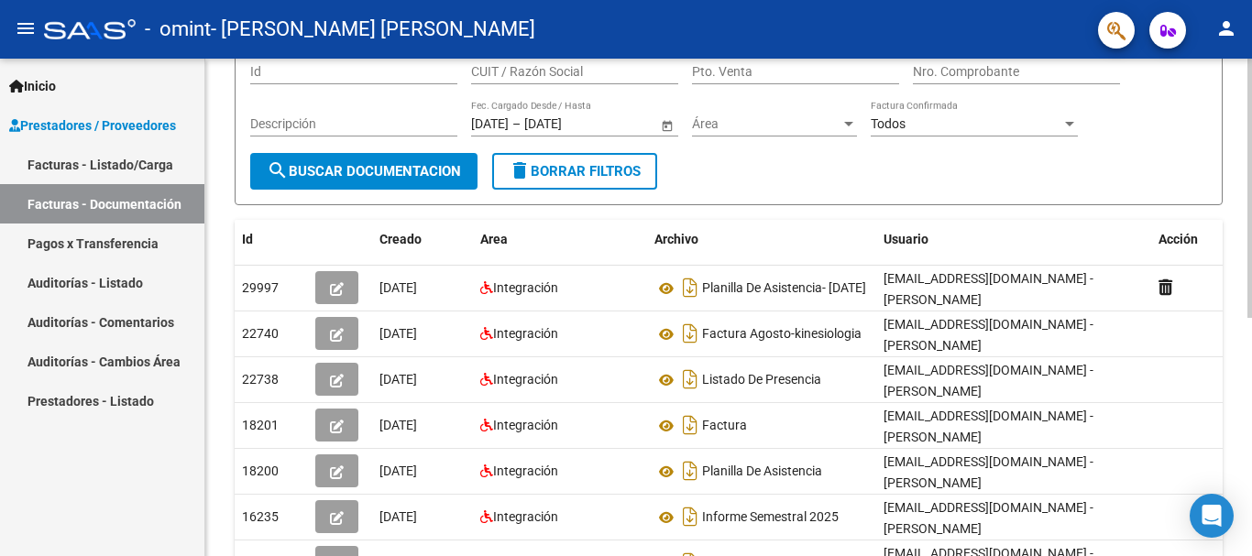
click at [1240, 359] on div "PRESTADORES -> Comprobantes - Documentación Respaldatoria cloud_download Export…" at bounding box center [730, 364] width 1051 height 941
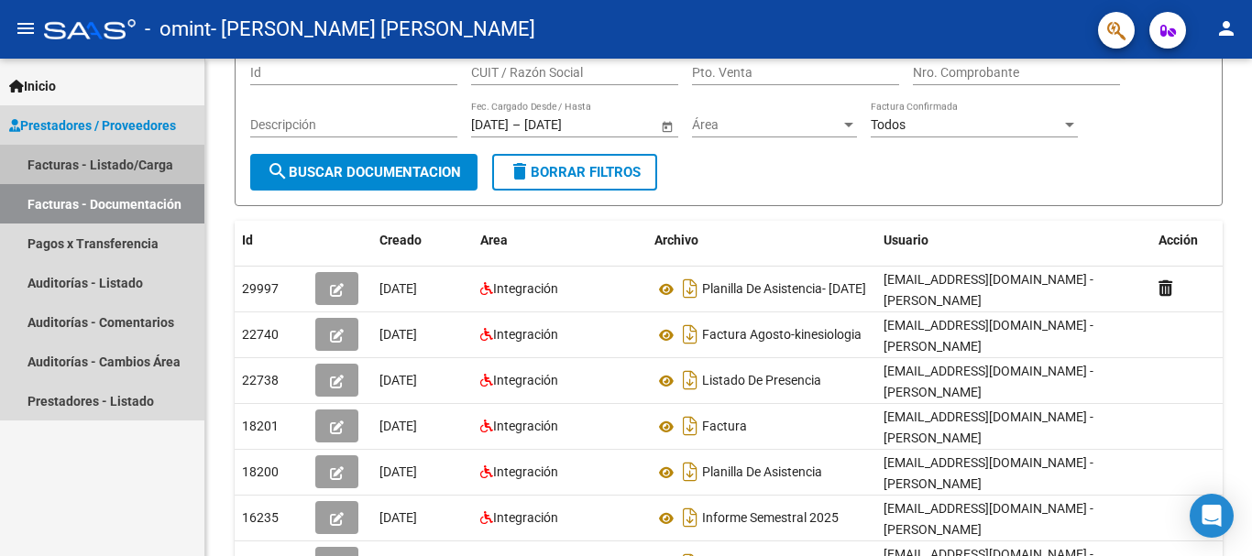
click at [51, 161] on link "Facturas - Listado/Carga" at bounding box center [102, 164] width 204 height 39
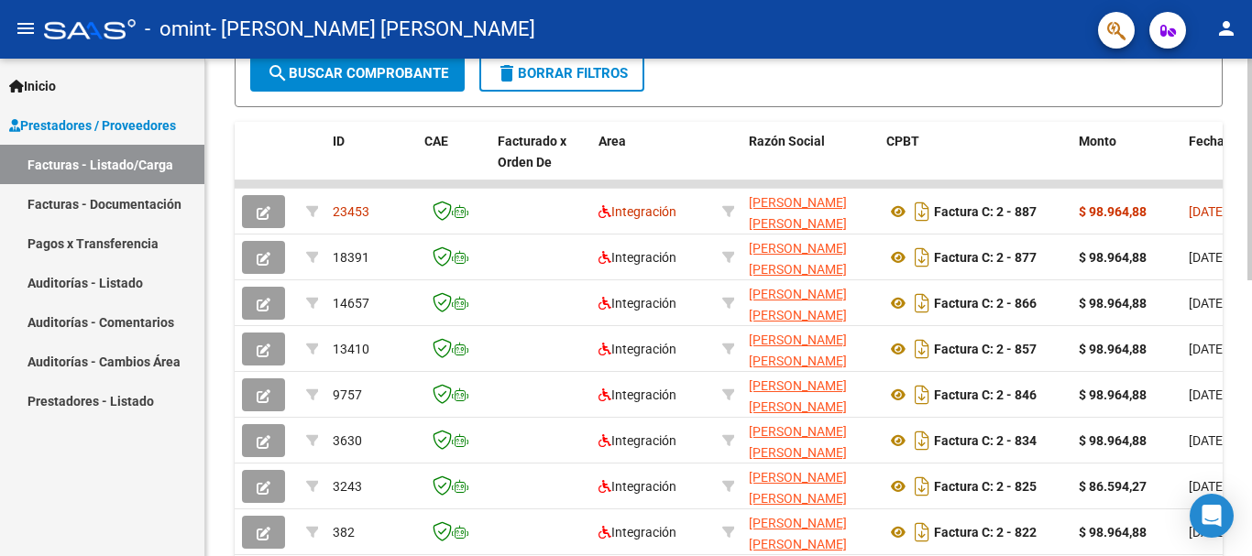
scroll to position [498, 0]
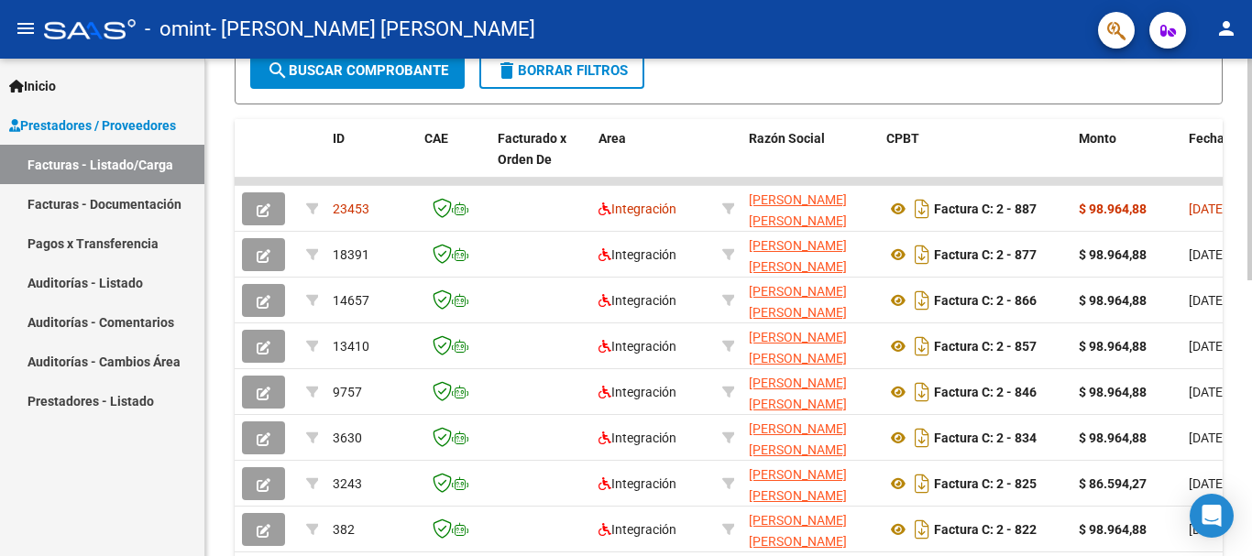
click at [1251, 370] on div at bounding box center [1249, 397] width 5 height 222
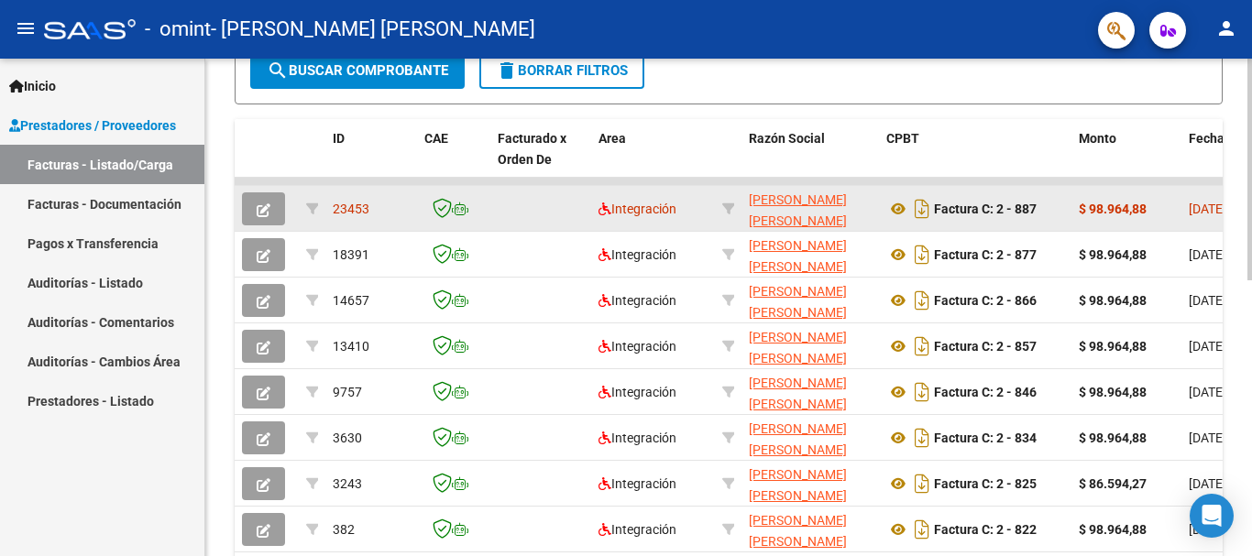
click at [367, 210] on span "23453" at bounding box center [351, 209] width 37 height 15
click at [618, 209] on span "Integración" at bounding box center [637, 209] width 78 height 15
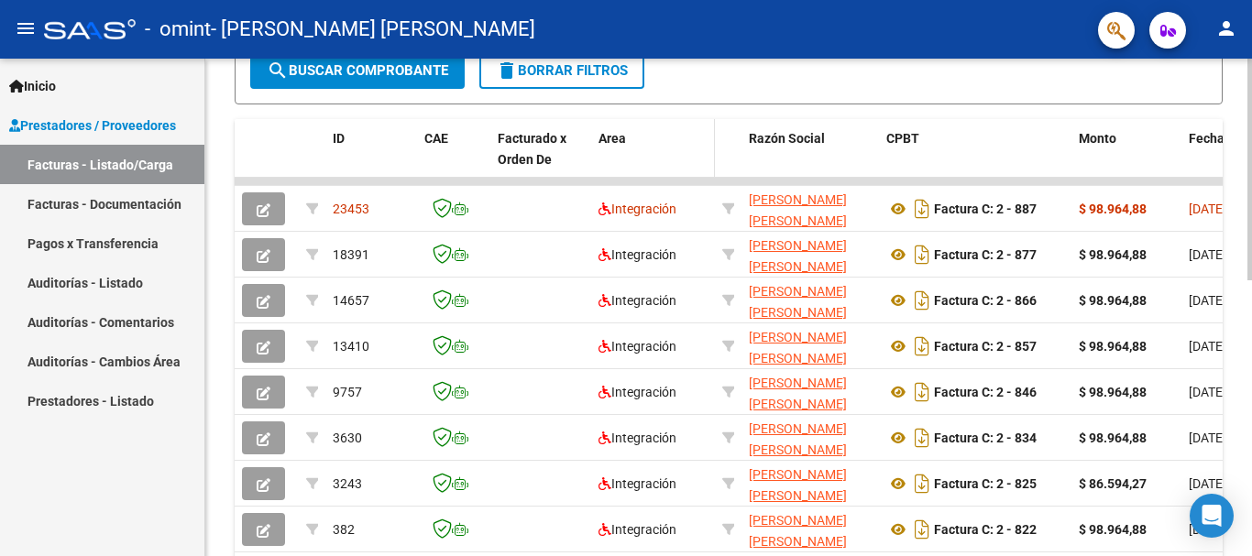
drag, startPoint x: 516, startPoint y: 177, endPoint x: 662, endPoint y: 163, distance: 146.3
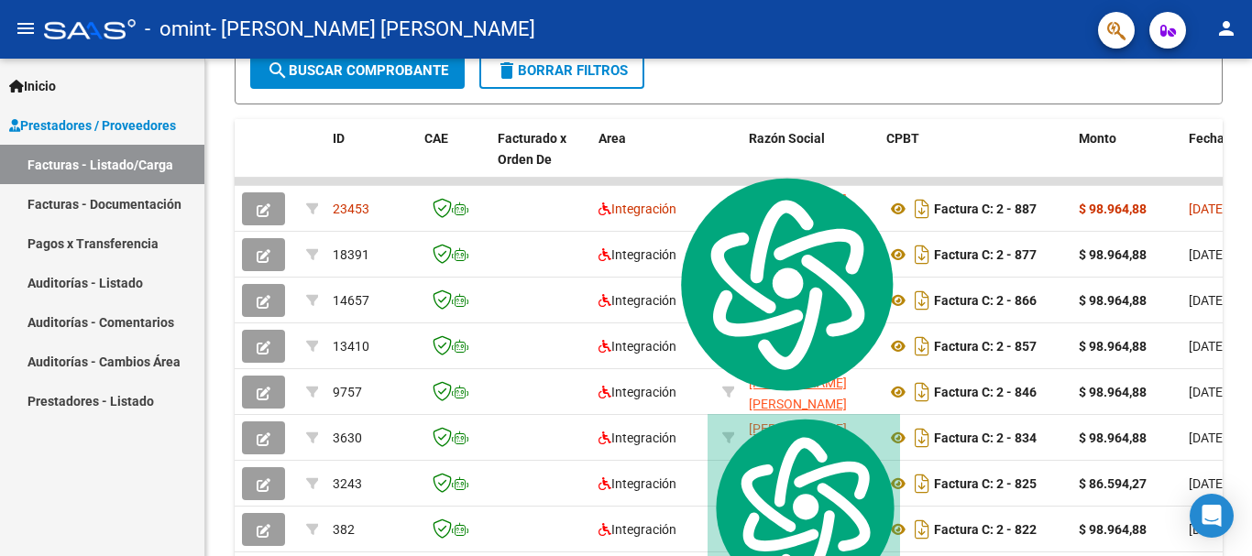
click at [634, 180] on datatable-body-cell at bounding box center [653, 181] width 124 height 7
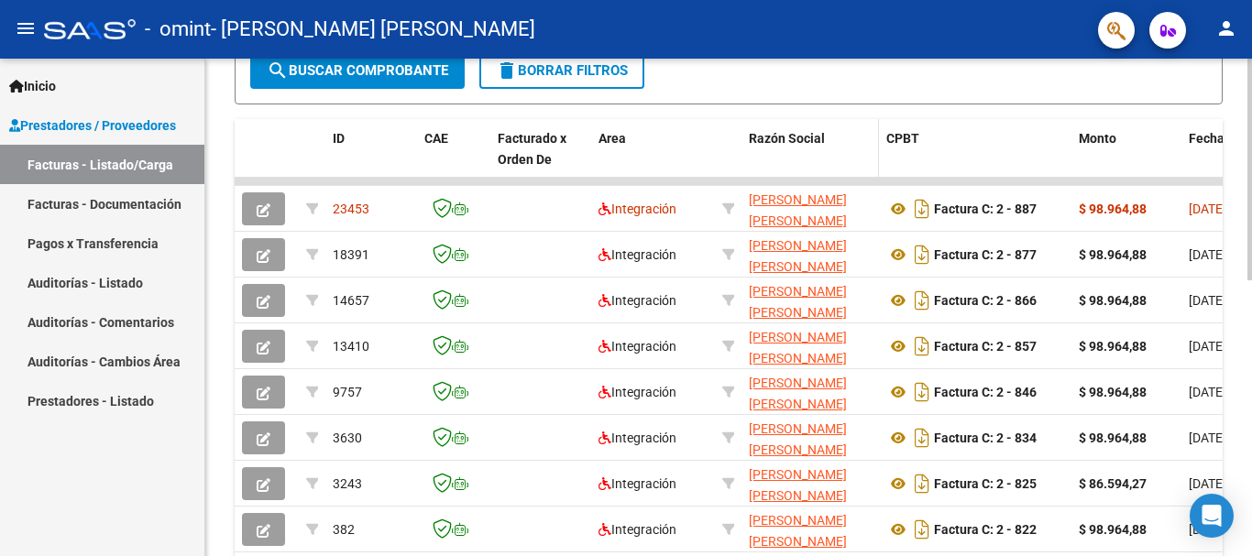
drag, startPoint x: 634, startPoint y: 180, endPoint x: 765, endPoint y: 176, distance: 131.1
click at [765, 176] on div "ID CAE Facturado x Orden De Area Razón Social CPBT Monto Fecha Cpbt Días desde …" at bounding box center [729, 362] width 988 height 486
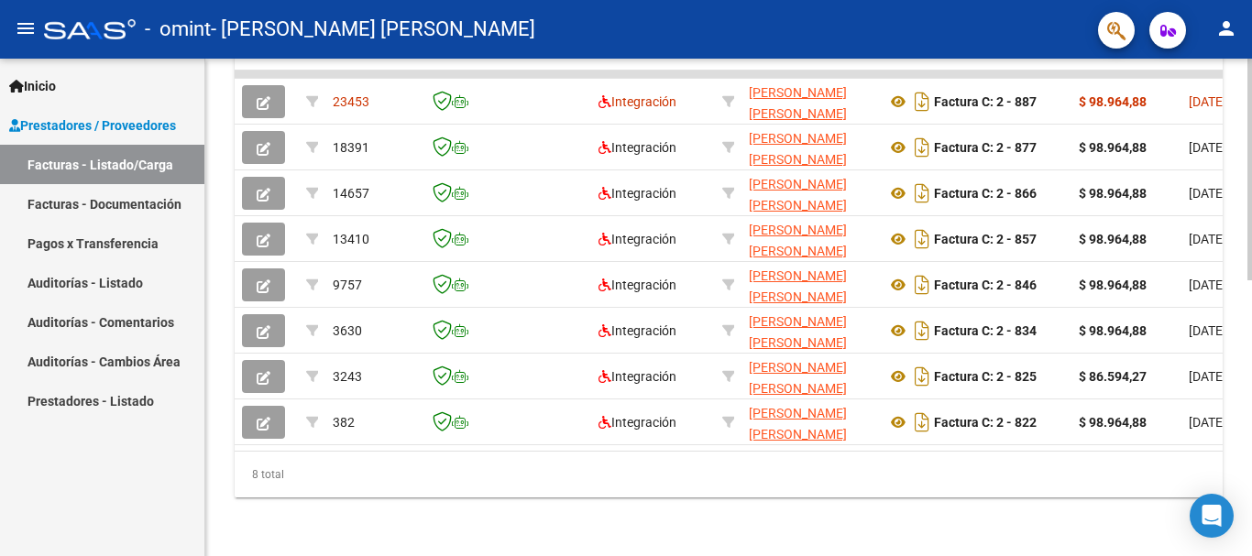
click at [1251, 414] on div at bounding box center [1249, 445] width 5 height 222
drag, startPoint x: 402, startPoint y: 451, endPoint x: 734, endPoint y: 454, distance: 331.7
click at [734, 454] on div "ID CAE Facturado x Orden De Area Razón Social CPBT Monto Fecha Cpbt Días desde …" at bounding box center [729, 255] width 988 height 486
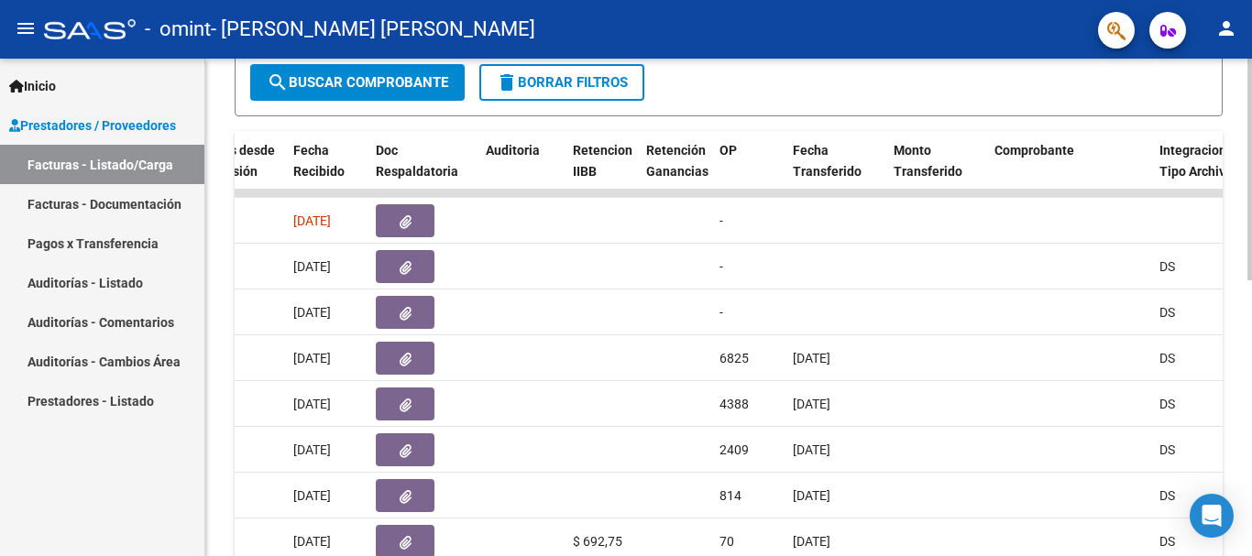
scroll to position [487, 0]
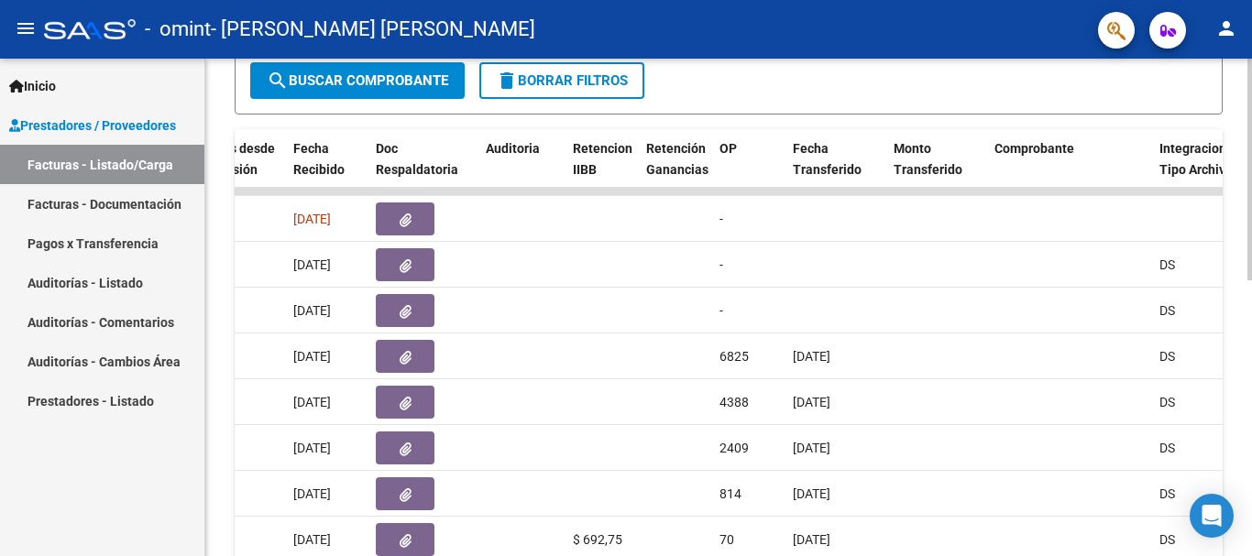
click at [1246, 293] on div "Video tutorial PRESTADORES -> Listado de CPBTs Emitidos por Prestadores / Prove…" at bounding box center [730, 122] width 1051 height 1102
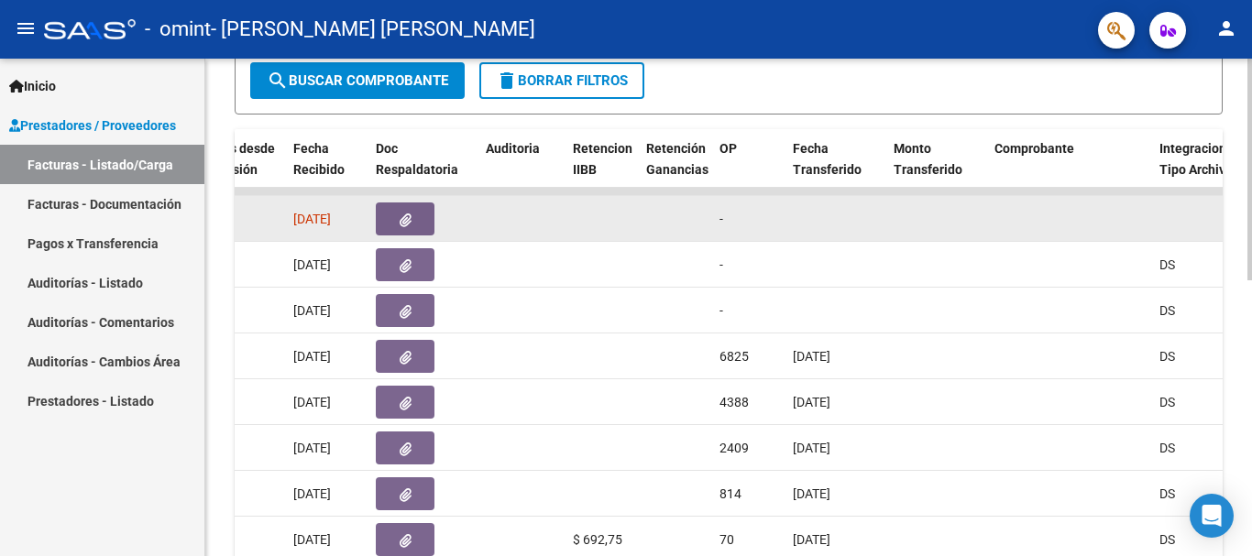
click at [393, 229] on button "button" at bounding box center [405, 218] width 59 height 33
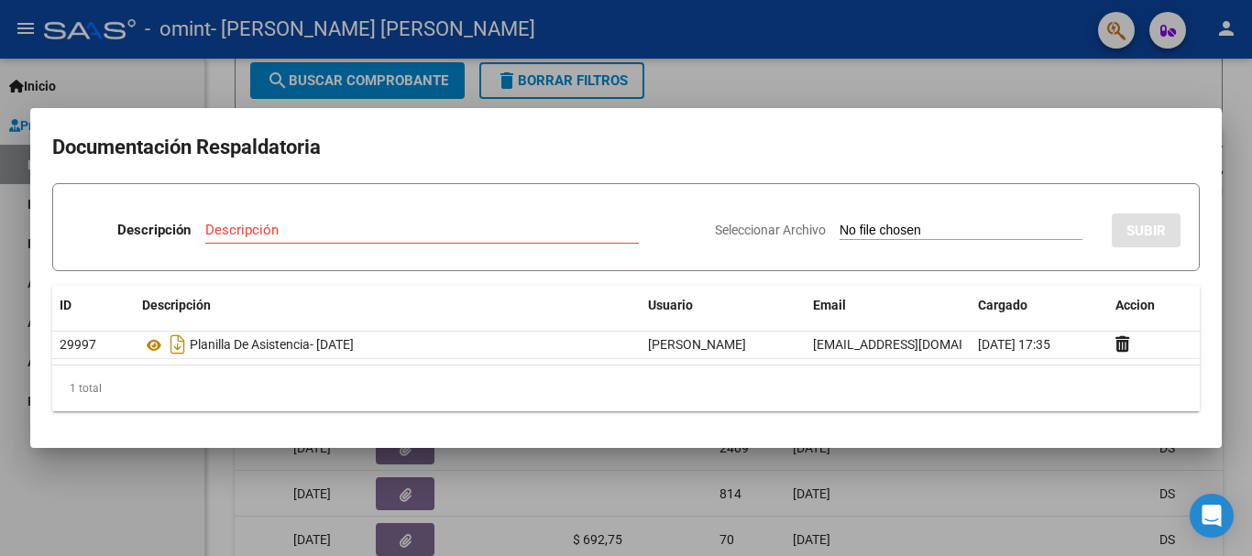
click at [1203, 124] on mat-dialog-container "Documentación Respaldatoria Descripción Descripción Seleccionar Archivo SUBIR I…" at bounding box center [625, 278] width 1191 height 340
click at [30, 488] on div at bounding box center [626, 278] width 1252 height 556
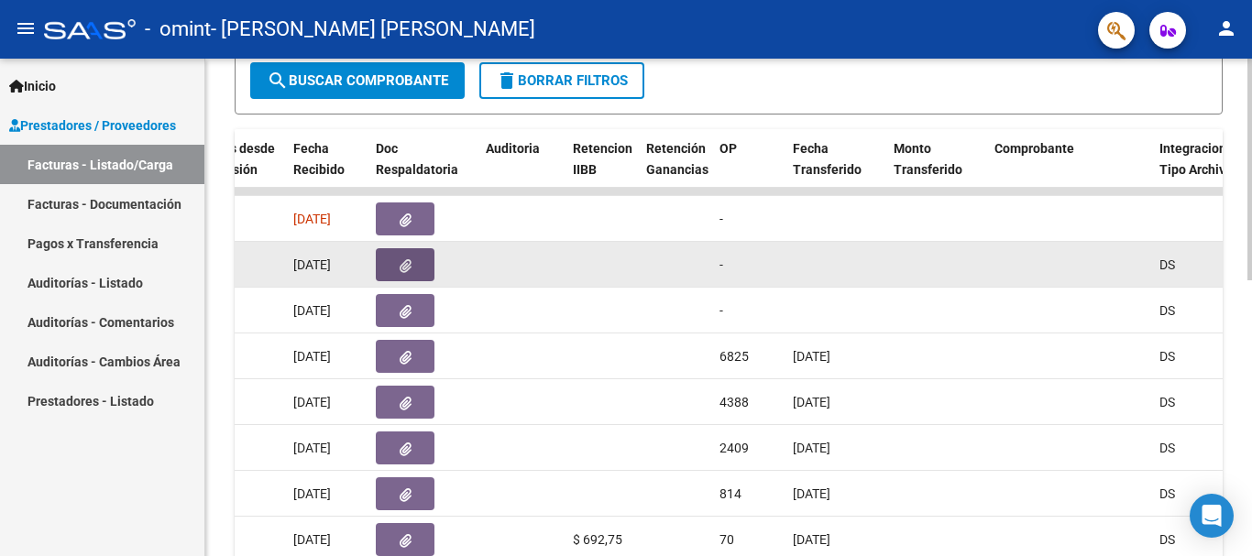
click at [396, 263] on button "button" at bounding box center [405, 264] width 59 height 33
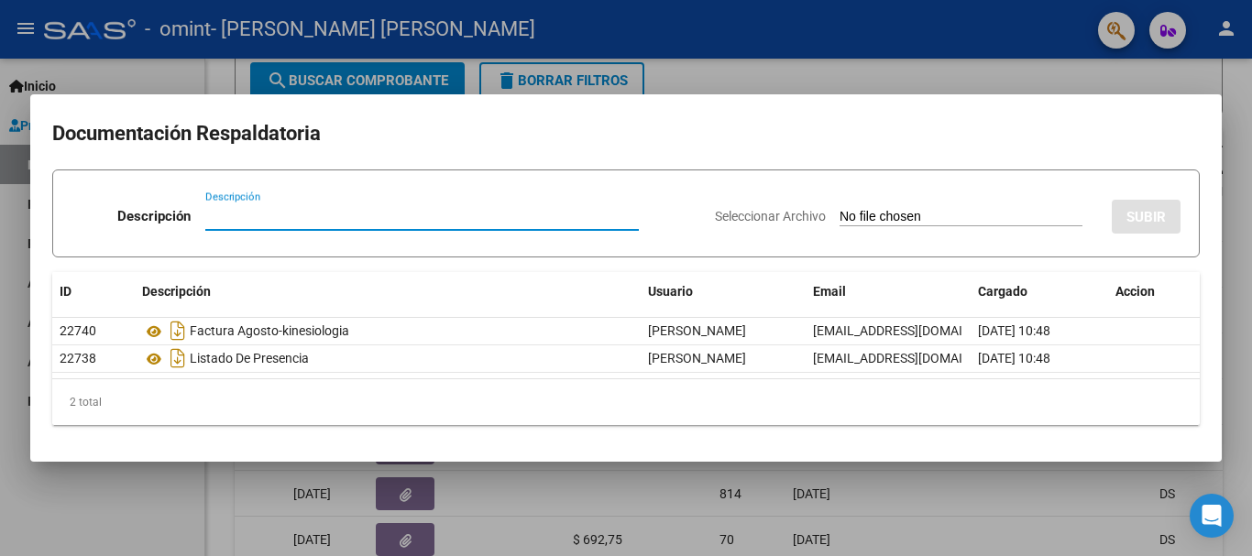
click at [902, 76] on div at bounding box center [626, 278] width 1252 height 556
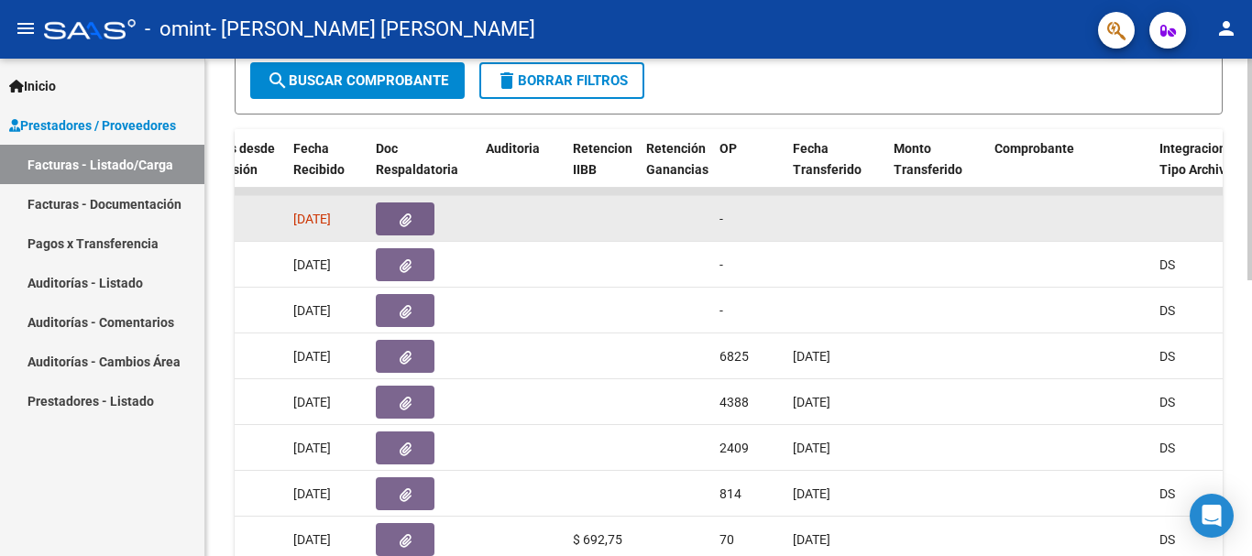
click at [416, 225] on button "button" at bounding box center [405, 218] width 59 height 33
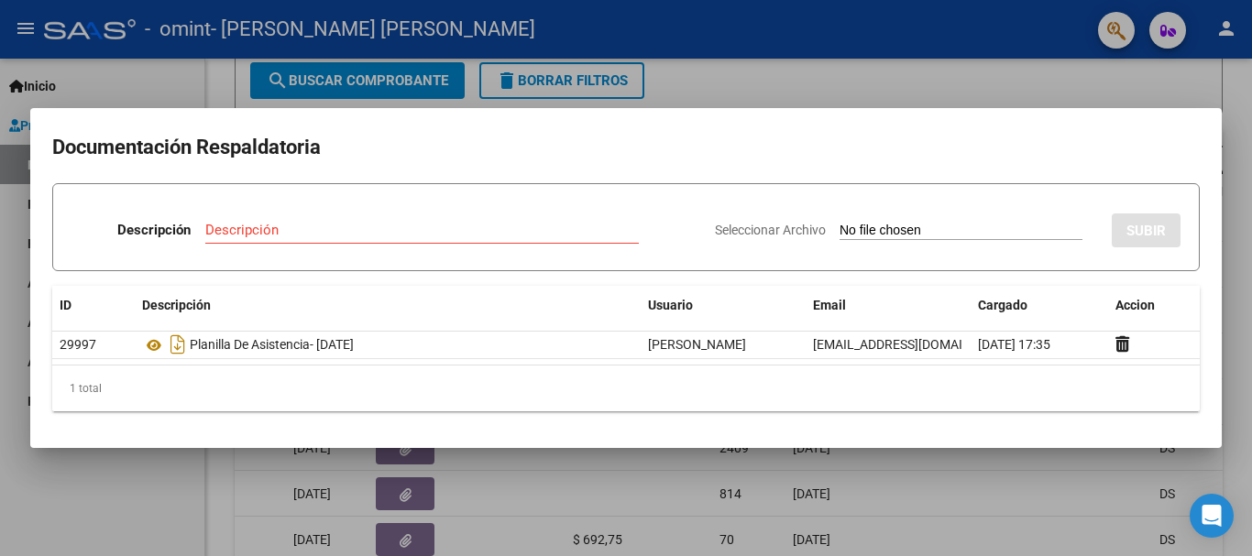
click at [893, 232] on input "Seleccionar Archivo" at bounding box center [960, 231] width 243 height 17
type input "C:\fakepath\[PERSON_NAME]- FCC 887- KINESIOLOGIA- [DATE].pdf"
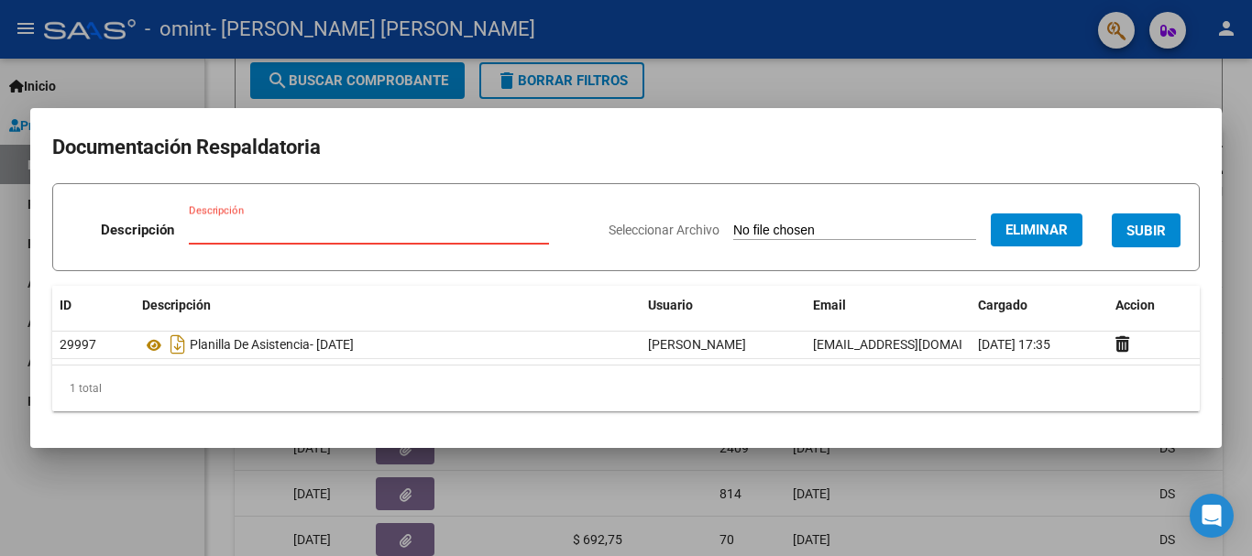
click at [405, 229] on input "Descripción" at bounding box center [369, 230] width 360 height 16
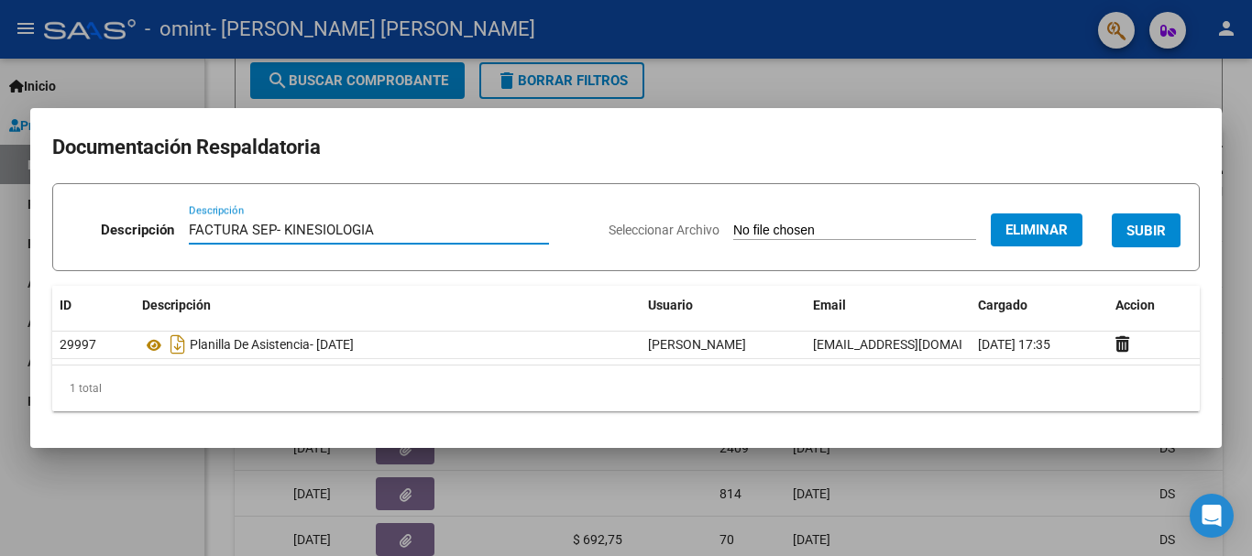
click at [267, 231] on input "FACTURA SEP- KINESIOLOGIA" at bounding box center [369, 230] width 360 height 16
type input "FACTURA [DATE]- KINESIOLOGIA"
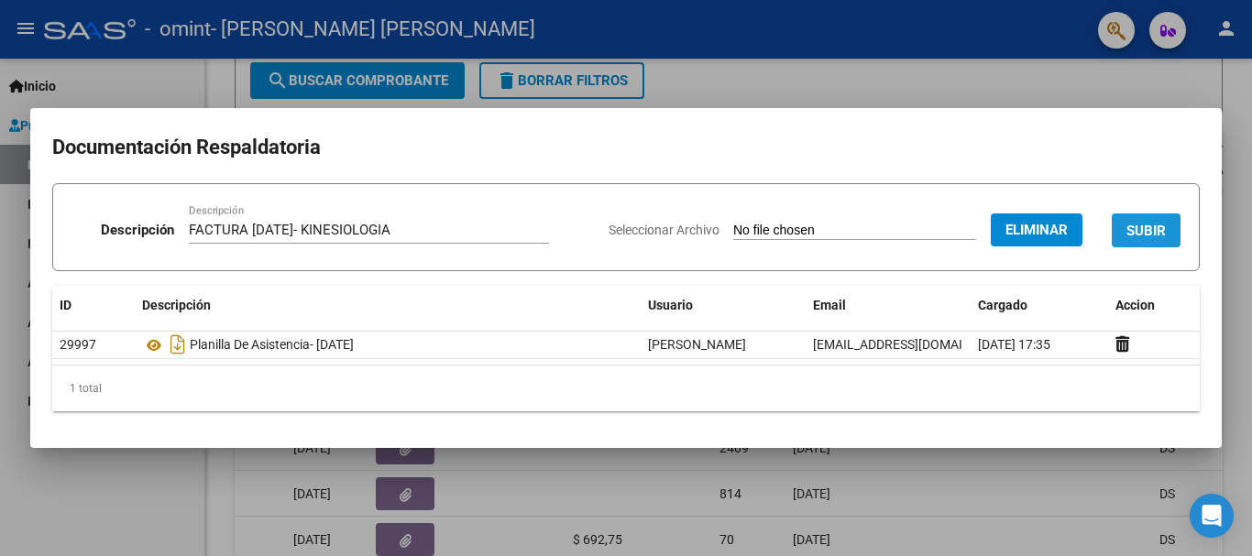
click at [1123, 226] on button "SUBIR" at bounding box center [1145, 230] width 69 height 34
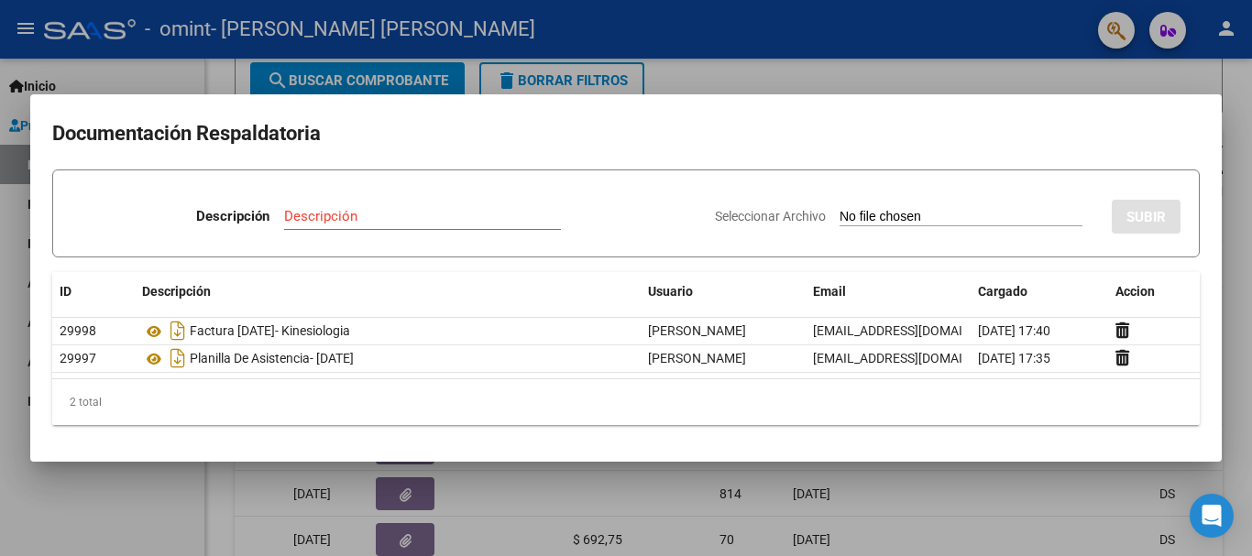
click at [1251, 207] on div at bounding box center [626, 278] width 1252 height 556
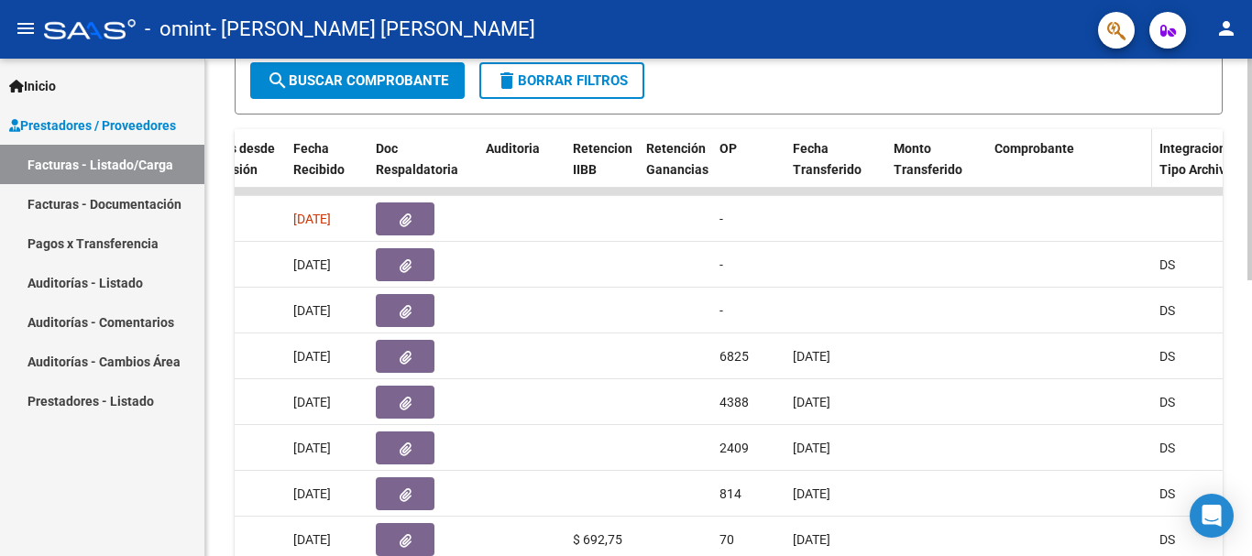
drag, startPoint x: 1063, startPoint y: 187, endPoint x: 1124, endPoint y: 185, distance: 61.4
click at [1124, 185] on datatable-header-cell "Comprobante" at bounding box center [1069, 169] width 165 height 81
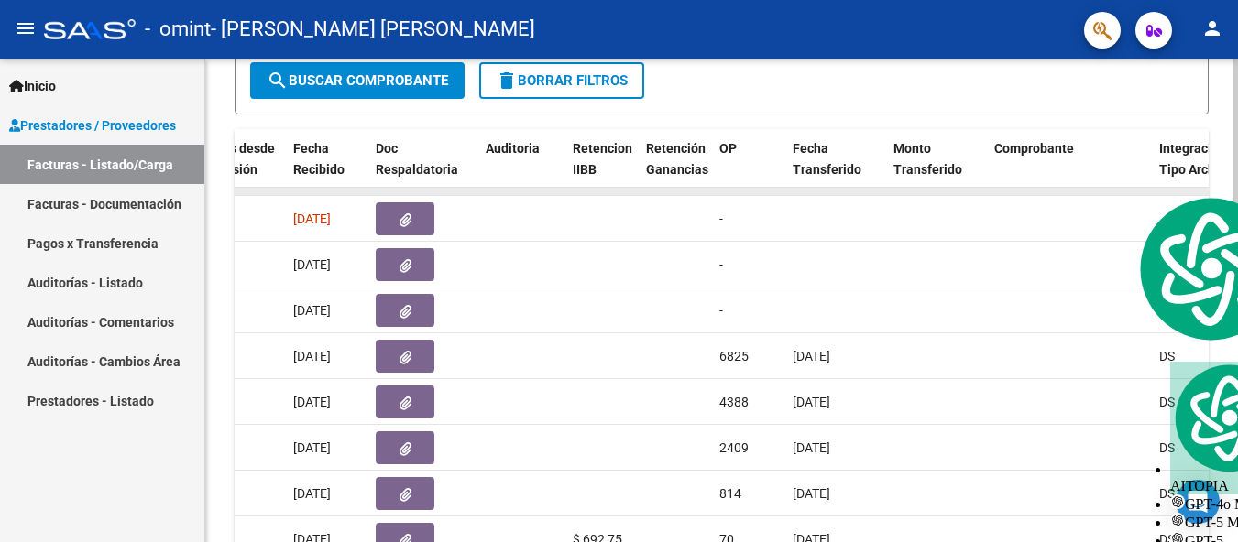
click at [1127, 191] on datatable-body-cell at bounding box center [1069, 191] width 165 height 7
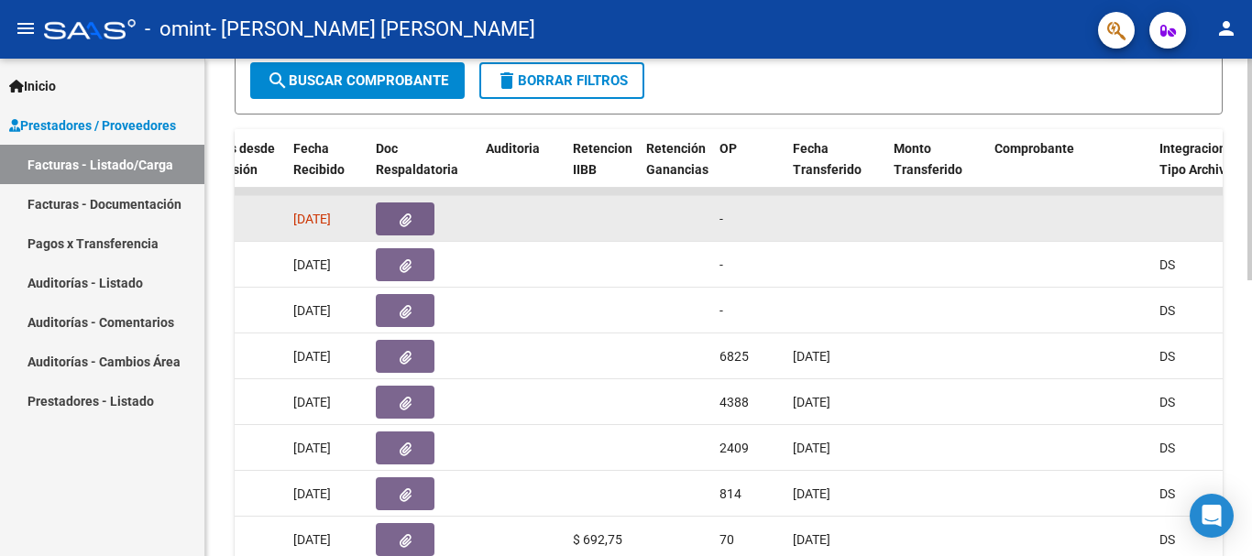
drag, startPoint x: 1107, startPoint y: 191, endPoint x: 1021, endPoint y: 211, distance: 88.3
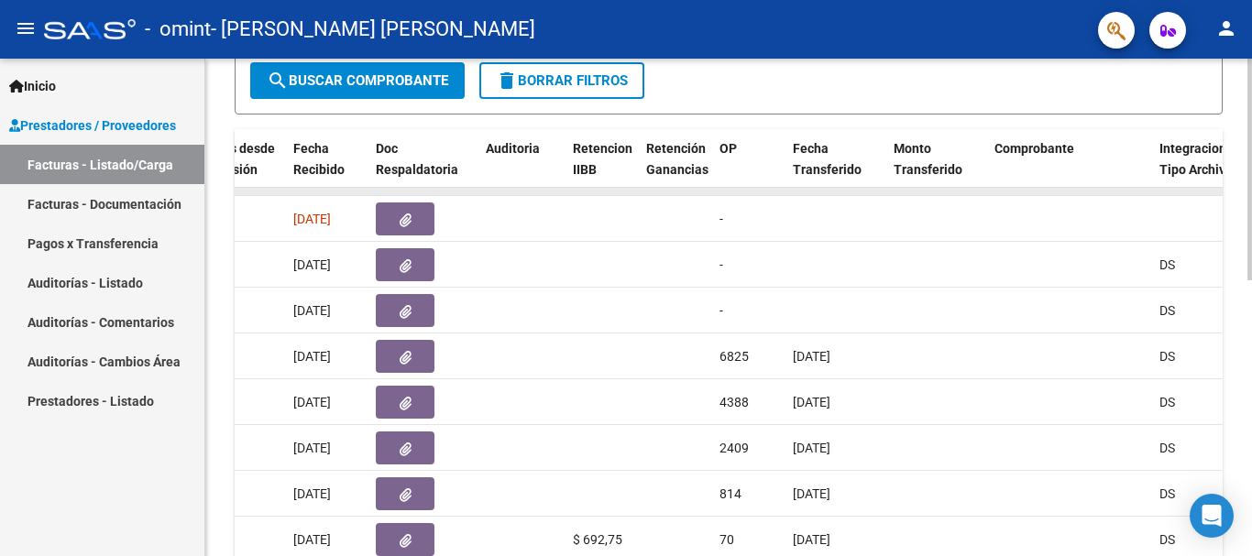
drag, startPoint x: 985, startPoint y: 191, endPoint x: 885, endPoint y: 191, distance: 99.9
click at [889, 191] on datatable-body-cell at bounding box center [936, 191] width 101 height 7
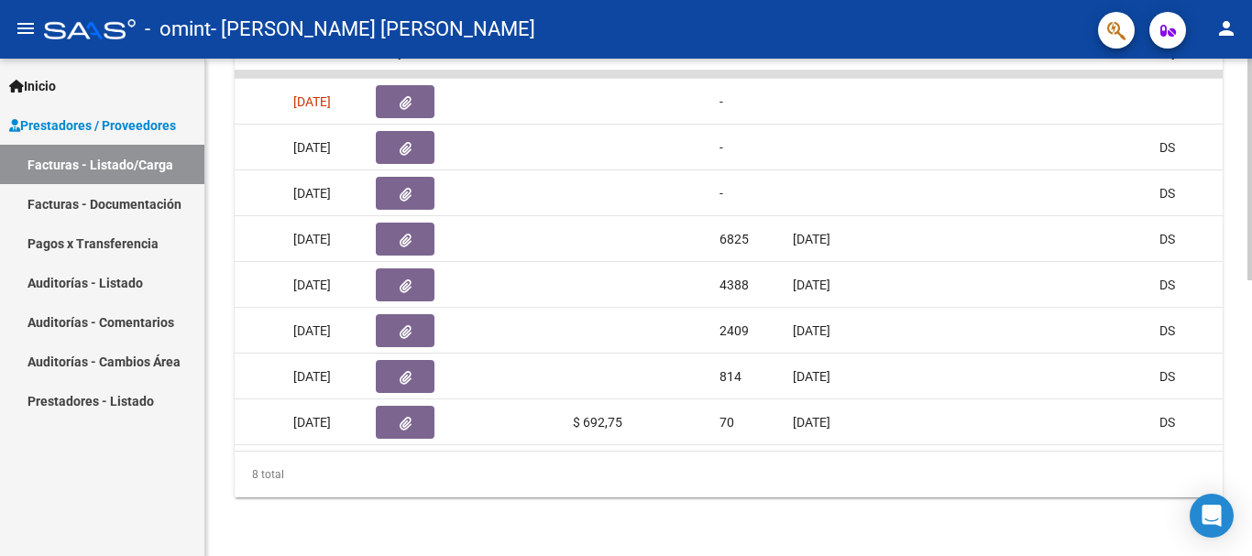
scroll to position [619, 0]
click at [1242, 402] on div "Video tutorial PRESTADORES -> Listado de CPBTs Emitidos por Prestadores / Prove…" at bounding box center [730, 5] width 1051 height 1102
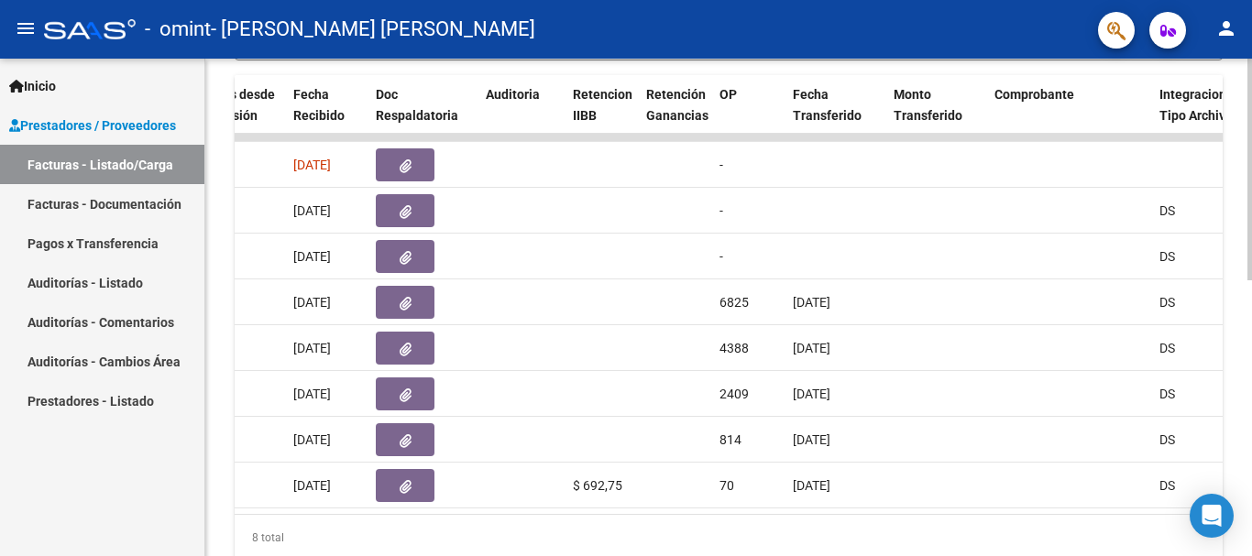
click at [1248, 360] on div at bounding box center [1249, 417] width 5 height 222
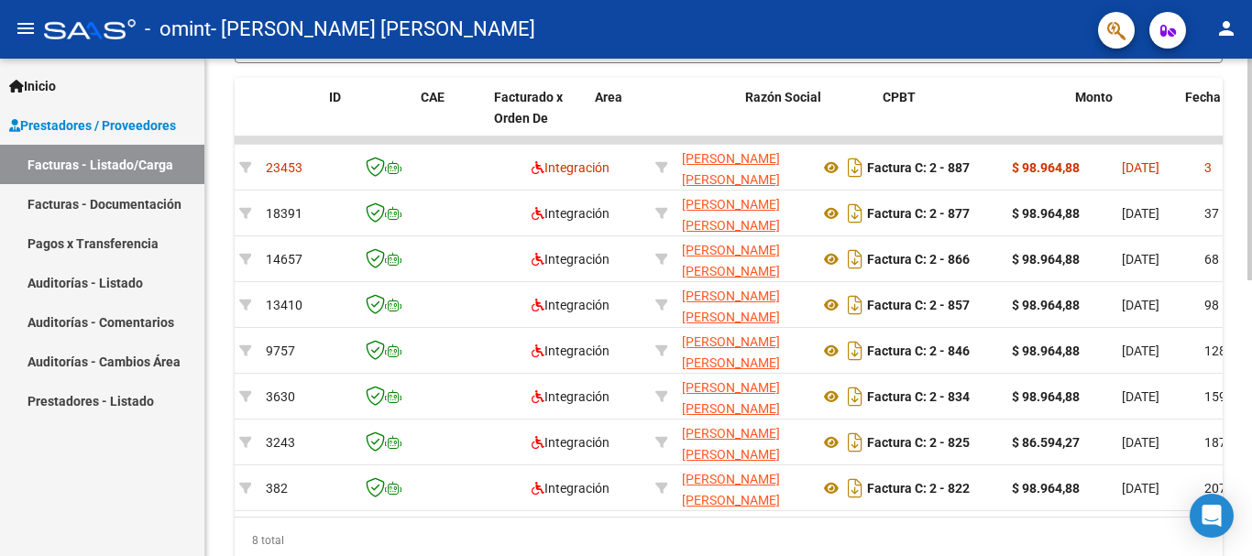
scroll to position [0, 0]
